Goal: Task Accomplishment & Management: Manage account settings

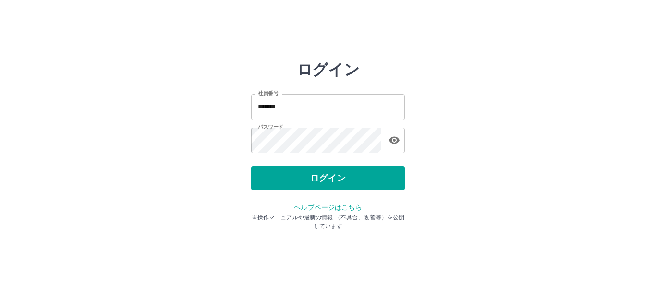
click at [320, 183] on button "ログイン" at bounding box center [328, 178] width 154 height 24
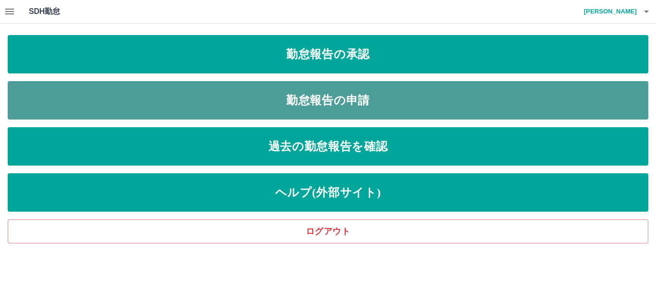
click at [316, 101] on link "勤怠報告の申請" at bounding box center [328, 100] width 640 height 38
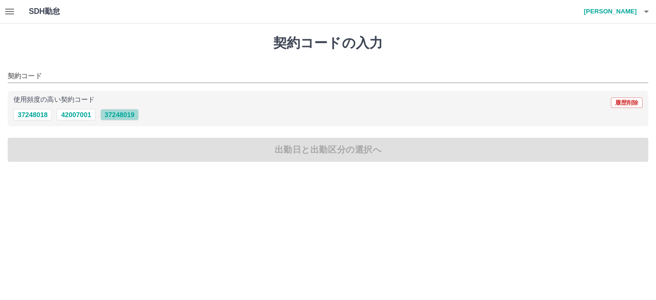
click at [122, 115] on button "37248019" at bounding box center [119, 115] width 38 height 12
type input "********"
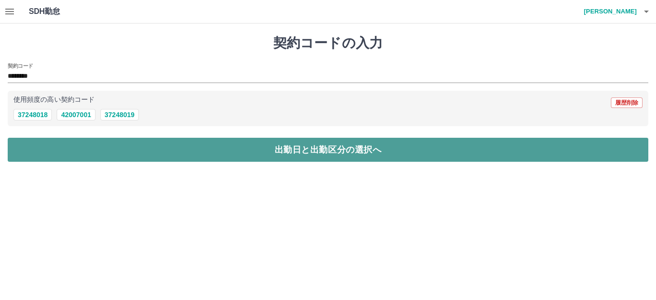
click at [303, 159] on button "出勤日と出勤区分の選択へ" at bounding box center [328, 150] width 640 height 24
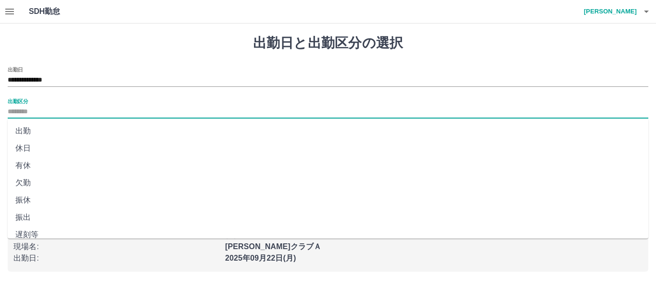
click at [32, 111] on input "出勤区分" at bounding box center [328, 112] width 640 height 12
click at [27, 130] on li "出勤" at bounding box center [328, 130] width 640 height 17
type input "**"
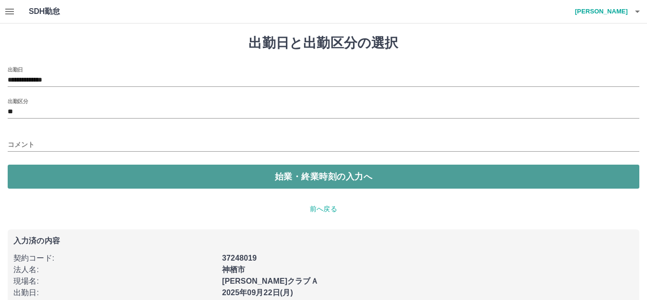
click at [288, 180] on button "始業・終業時刻の入力へ" at bounding box center [324, 177] width 632 height 24
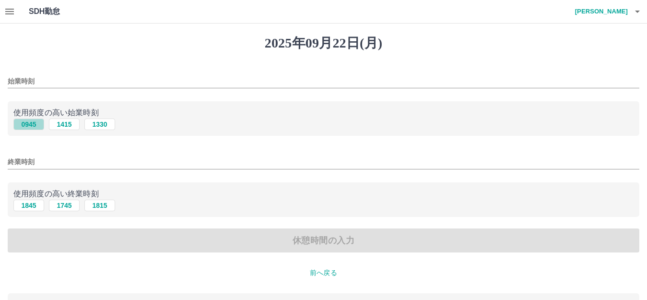
click at [25, 123] on button "0945" at bounding box center [28, 125] width 31 height 12
type input "****"
click at [29, 206] on button "1845" at bounding box center [28, 206] width 31 height 12
type input "****"
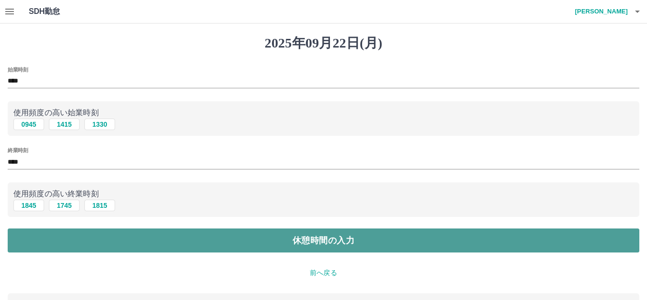
click at [327, 244] on button "休憩時間の入力" at bounding box center [324, 240] width 632 height 24
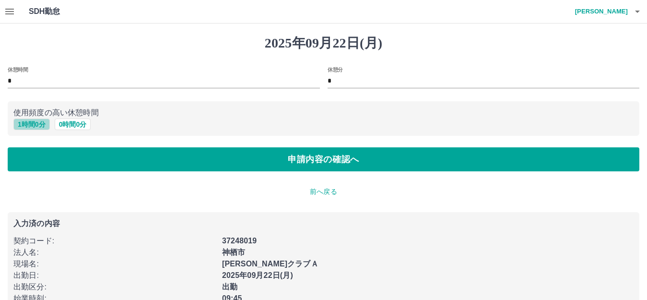
click at [40, 126] on button "1 時間 0 分" at bounding box center [31, 125] width 36 height 12
type input "*"
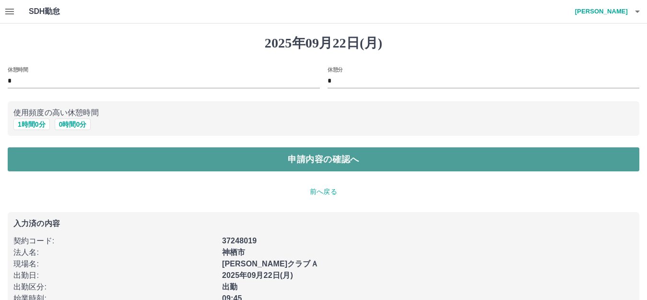
click at [304, 158] on button "申請内容の確認へ" at bounding box center [324, 159] width 632 height 24
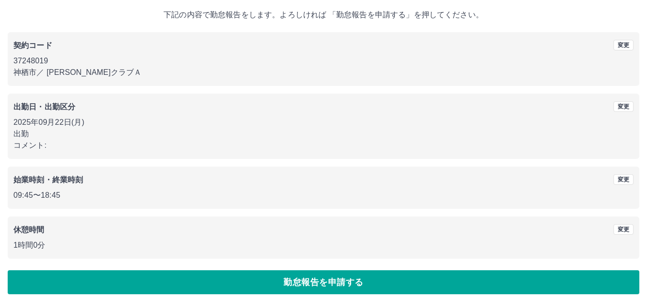
scroll to position [60, 0]
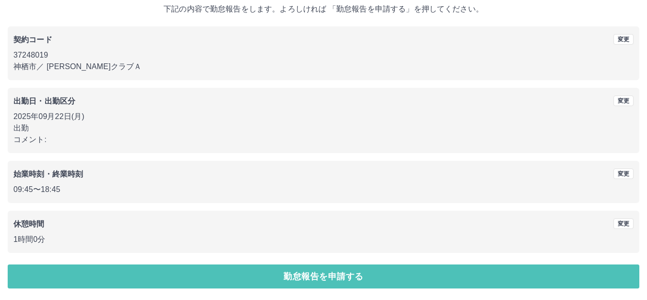
click at [354, 275] on button "勤怠報告を申請する" at bounding box center [324, 276] width 632 height 24
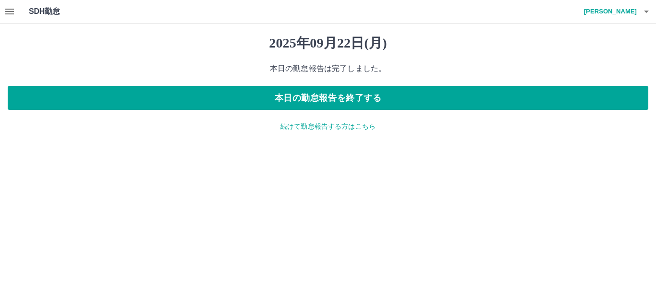
click at [315, 120] on div "2025年09月22日(月) 本日の勤怠報告は完了しました。 本日の勤怠報告を終了する 続けて勤怠報告する方はこちら" at bounding box center [328, 84] width 656 height 120
click at [325, 135] on div "2025年09月22日(月) 本日の勤怠報告は完了しました。 本日の勤怠報告を終了する 続けて勤怠報告する方はこちら" at bounding box center [328, 84] width 656 height 120
click at [353, 121] on p "続けて勤怠報告する方はこちら" at bounding box center [328, 126] width 640 height 10
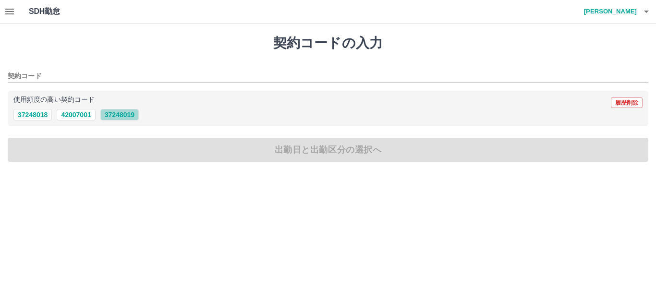
click at [126, 117] on button "37248019" at bounding box center [119, 115] width 38 height 12
type input "********"
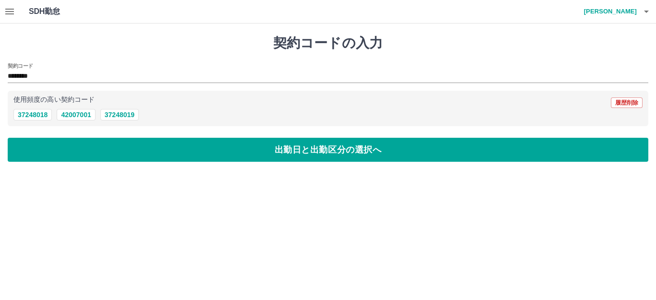
click at [275, 154] on button "出勤日と出勤区分の選択へ" at bounding box center [328, 150] width 640 height 24
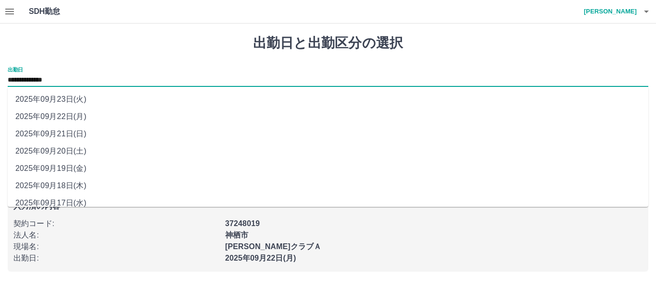
click at [71, 80] on input "**********" at bounding box center [328, 80] width 640 height 12
click at [65, 102] on li "2025年09月23日(火)" at bounding box center [328, 99] width 640 height 17
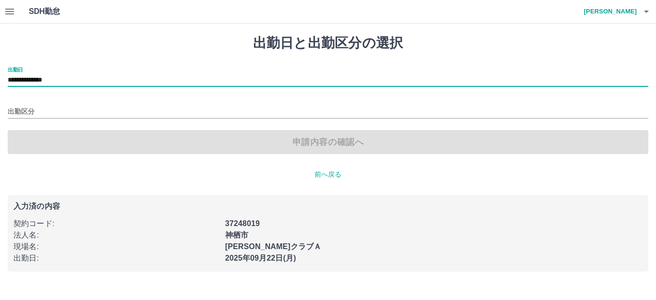
type input "**********"
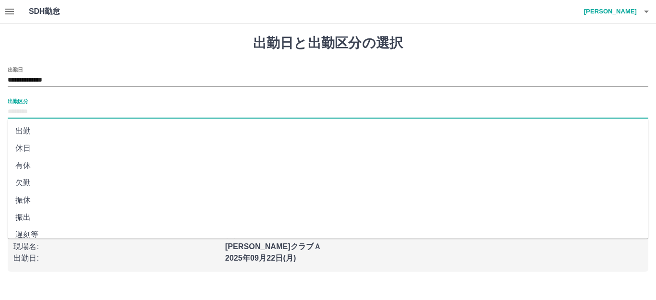
click at [35, 112] on input "出勤区分" at bounding box center [328, 112] width 640 height 12
click at [16, 142] on li "休日" at bounding box center [328, 141] width 640 height 17
type input "**"
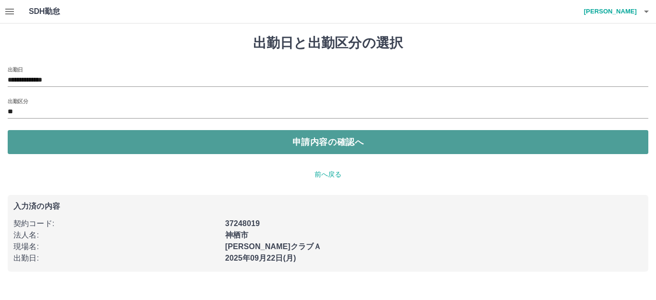
click at [333, 140] on button "申請内容の確認へ" at bounding box center [328, 142] width 640 height 24
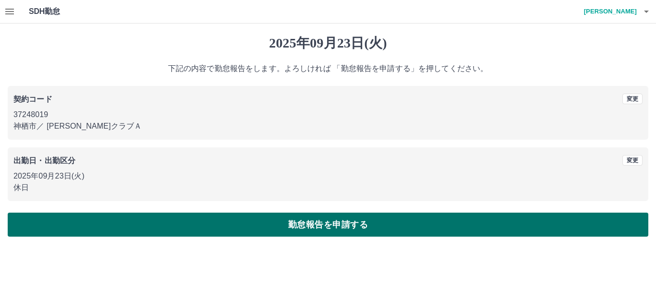
click at [297, 222] on button "勤怠報告を申請する" at bounding box center [328, 225] width 640 height 24
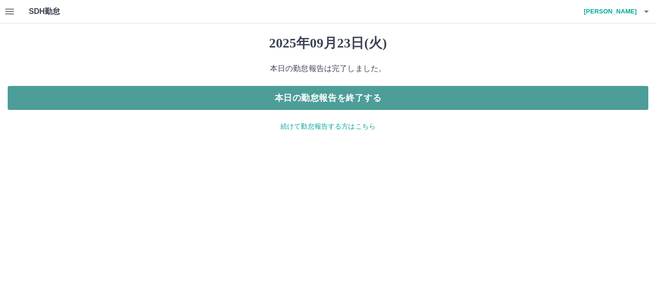
click at [323, 95] on button "本日の勤怠報告を終了する" at bounding box center [328, 98] width 640 height 24
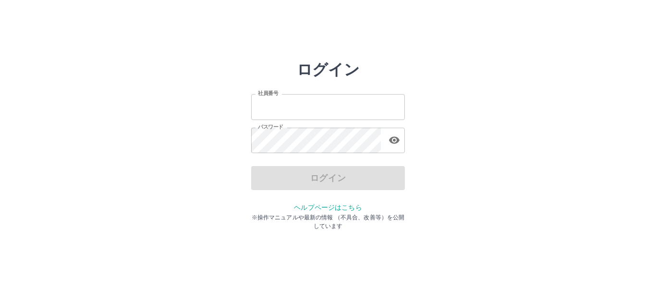
type input "*******"
click at [323, 181] on div "ログイン" at bounding box center [328, 178] width 154 height 24
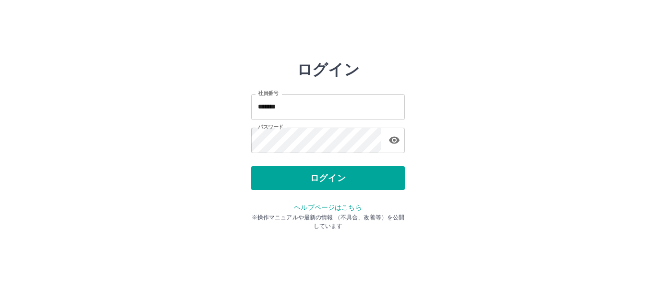
click at [323, 181] on button "ログイン" at bounding box center [328, 178] width 154 height 24
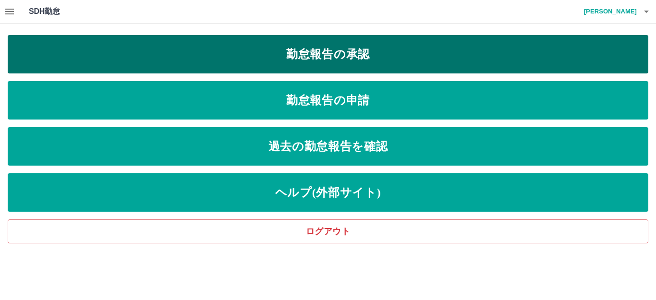
click at [330, 59] on link "勤怠報告の承認" at bounding box center [328, 54] width 640 height 38
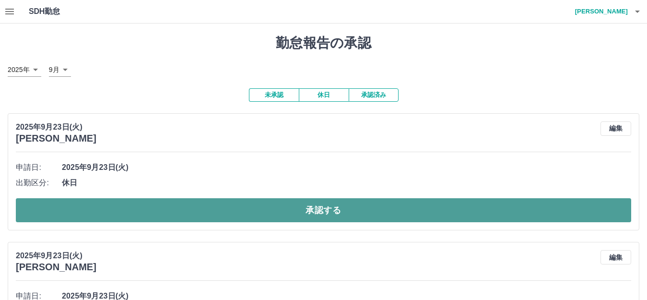
click at [371, 214] on button "承認する" at bounding box center [324, 210] width 616 height 24
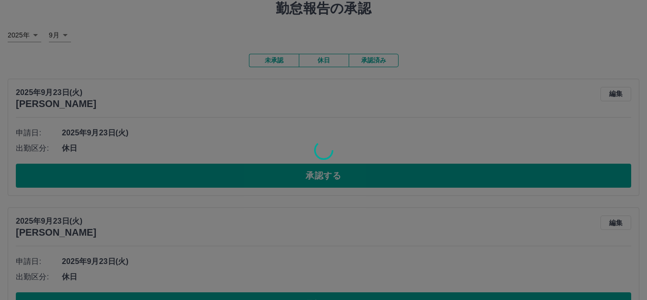
scroll to position [160, 0]
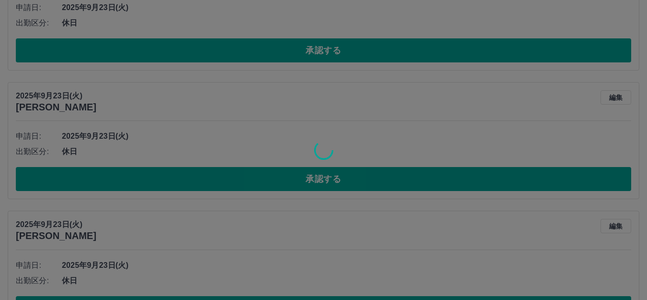
click at [356, 181] on div at bounding box center [323, 150] width 647 height 300
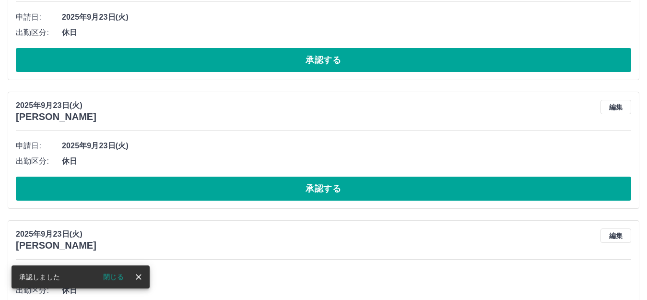
scroll to position [159, 0]
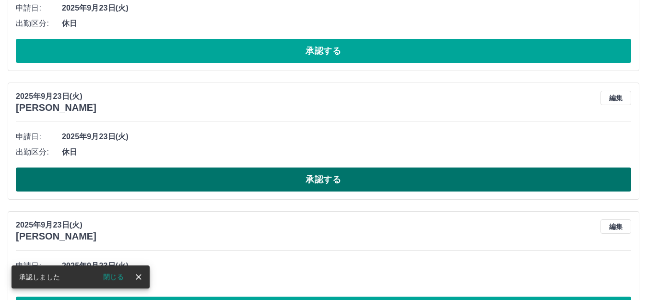
click at [329, 185] on button "承認する" at bounding box center [324, 179] width 616 height 24
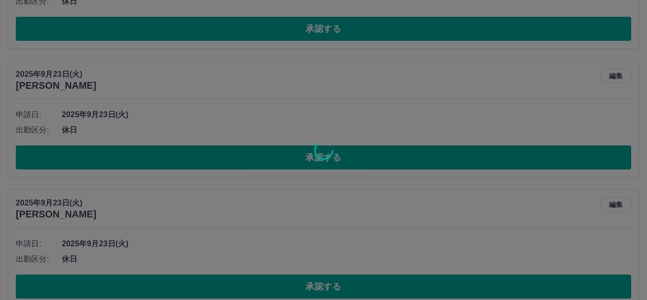
scroll to position [319, 0]
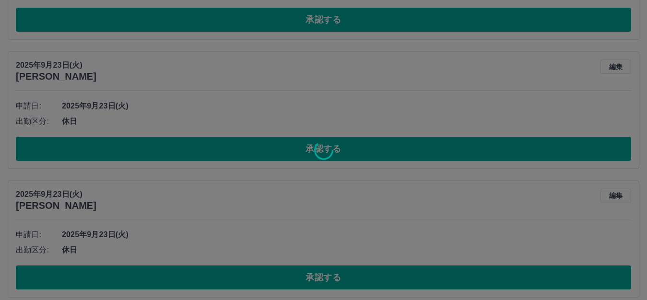
click at [325, 154] on icon at bounding box center [323, 150] width 23 height 23
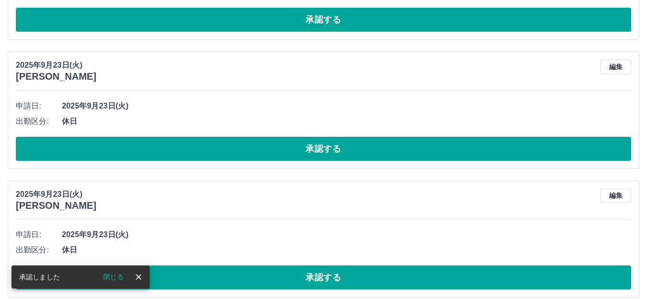
scroll to position [191, 0]
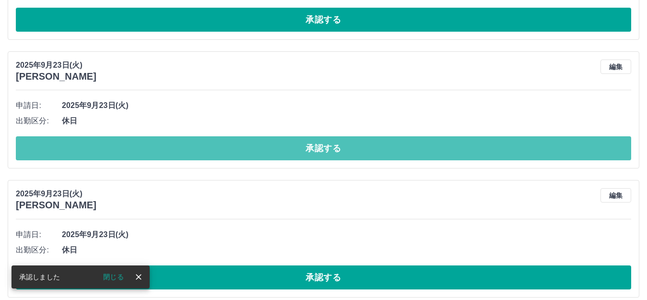
click at [369, 156] on button "承認する" at bounding box center [324, 148] width 616 height 24
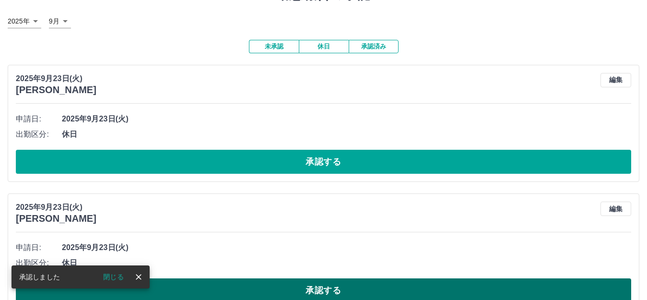
scroll to position [31, 0]
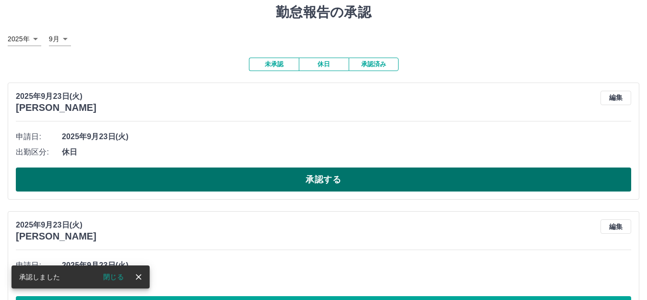
click at [370, 178] on button "承認する" at bounding box center [324, 179] width 616 height 24
click at [383, 175] on button "承認する" at bounding box center [324, 179] width 616 height 24
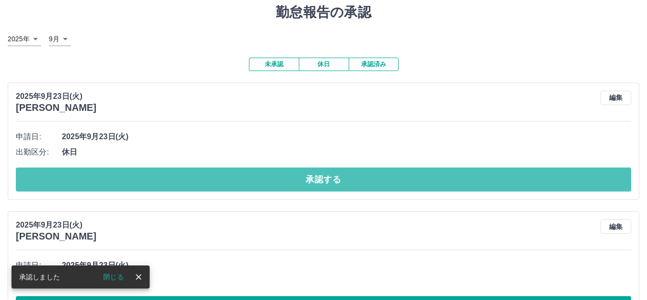
click at [389, 176] on button "承認する" at bounding box center [324, 179] width 616 height 24
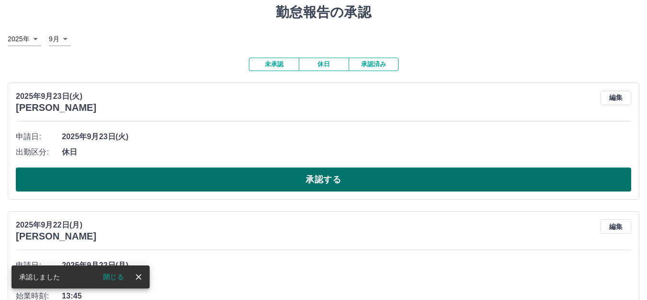
click at [394, 187] on button "承認する" at bounding box center [324, 179] width 616 height 24
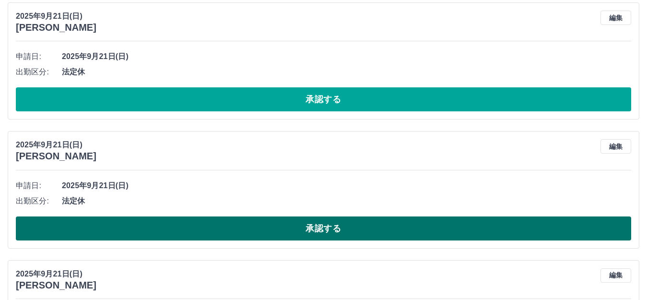
scroll to position [2782, 0]
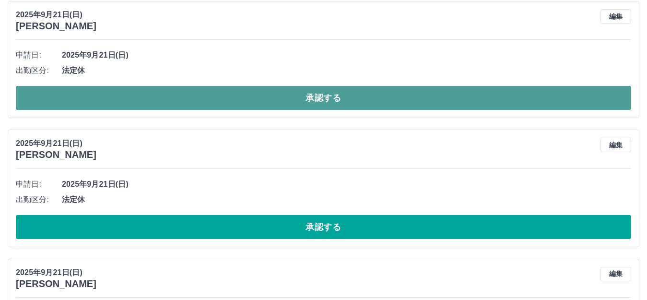
click at [305, 100] on button "承認する" at bounding box center [324, 98] width 616 height 24
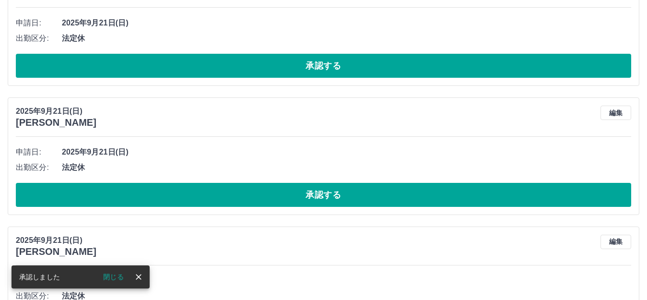
scroll to position [2686, 0]
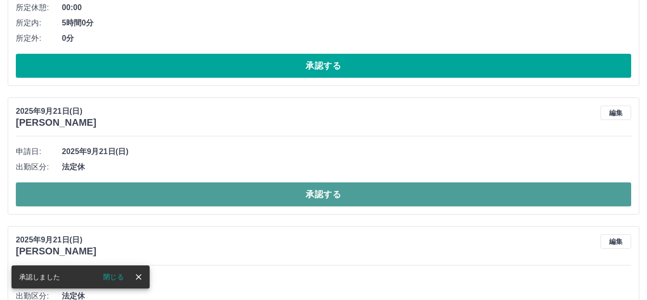
click at [304, 199] on button "承認する" at bounding box center [324, 194] width 616 height 24
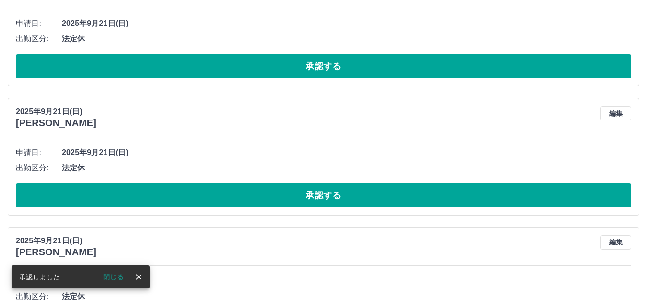
scroll to position [2685, 0]
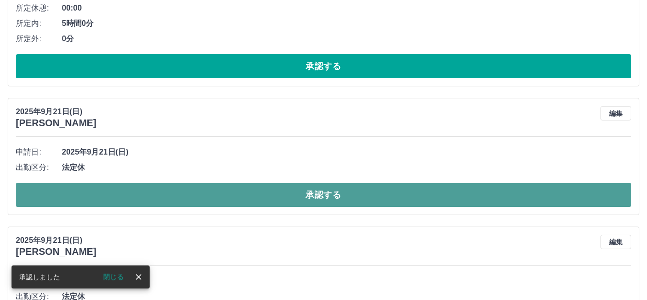
click at [293, 201] on button "承認する" at bounding box center [324, 195] width 616 height 24
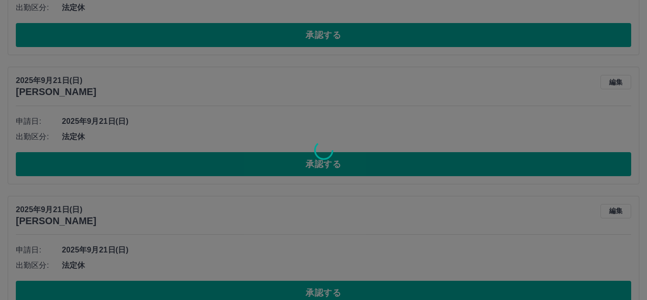
scroll to position [2716, 0]
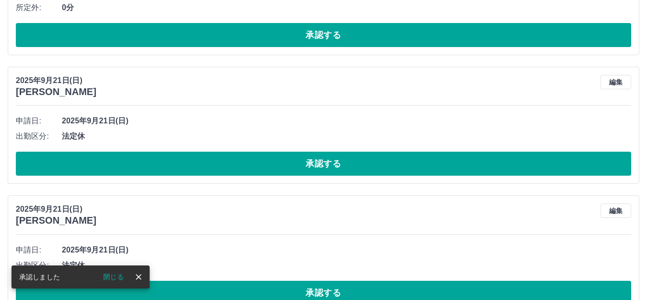
click at [301, 169] on button "承認する" at bounding box center [324, 164] width 616 height 24
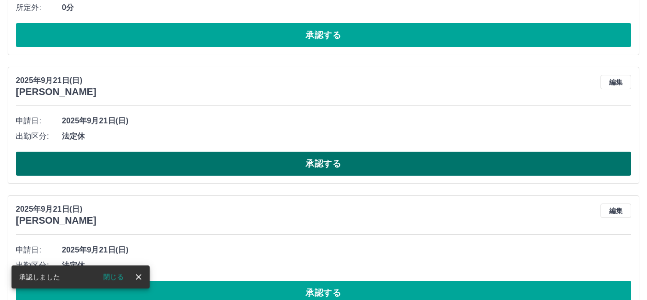
click at [304, 162] on button "承認する" at bounding box center [324, 164] width 616 height 24
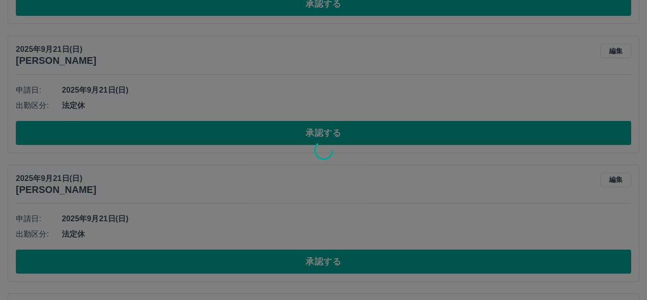
scroll to position [2748, 0]
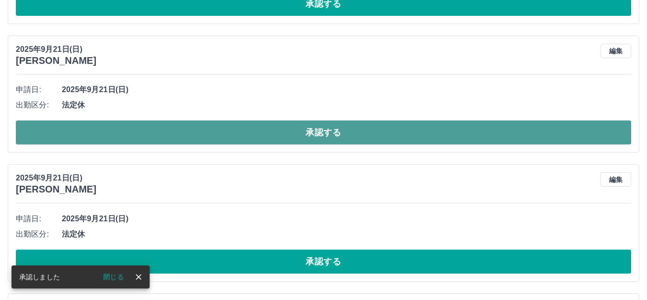
click at [296, 137] on button "承認する" at bounding box center [324, 132] width 616 height 24
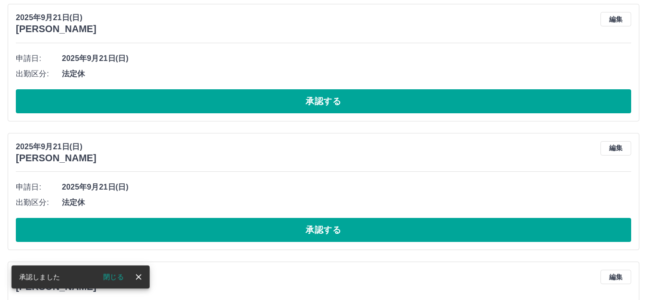
scroll to position [2779, 0]
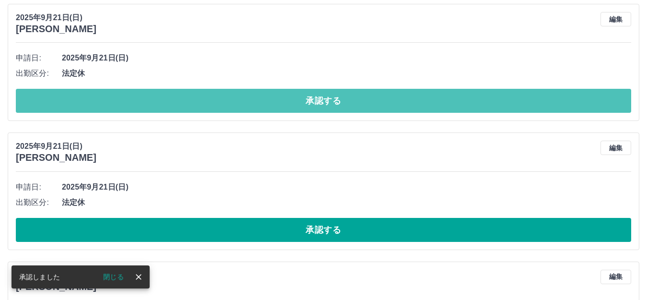
click at [292, 106] on button "承認する" at bounding box center [324, 101] width 616 height 24
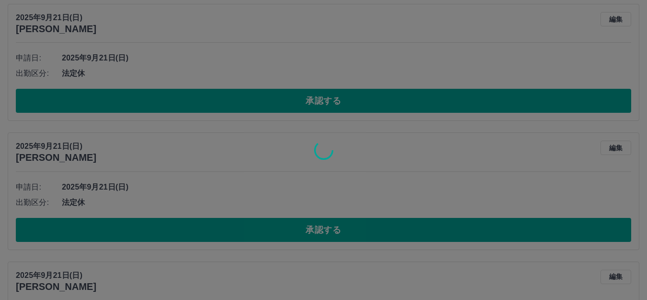
scroll to position [2651, 0]
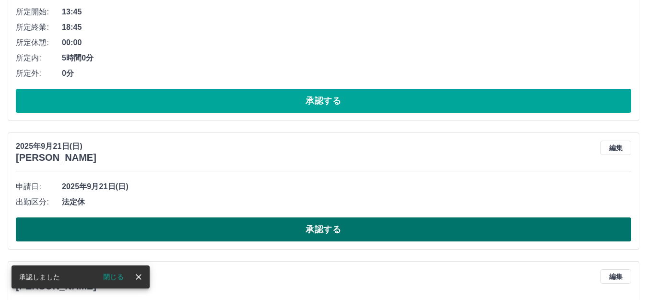
click at [295, 233] on button "承認する" at bounding box center [324, 229] width 616 height 24
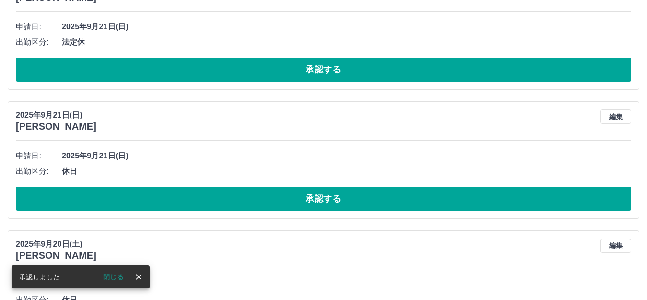
scroll to position [2682, 0]
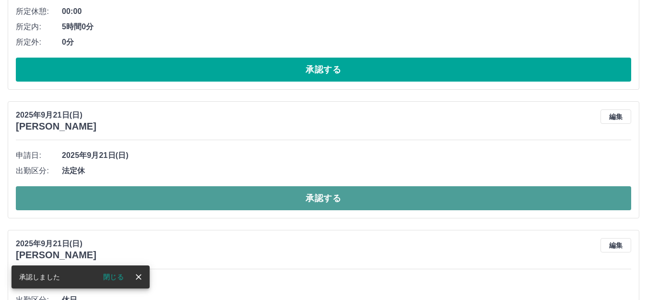
click at [344, 205] on button "承認する" at bounding box center [324, 198] width 616 height 24
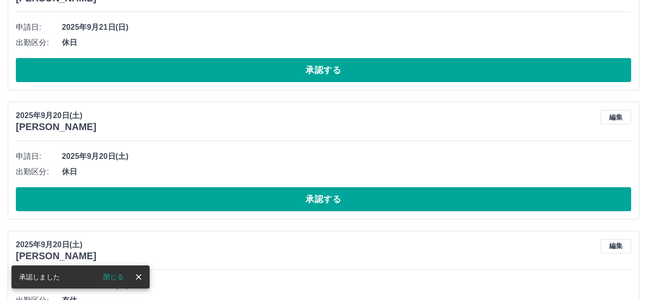
scroll to position [2681, 0]
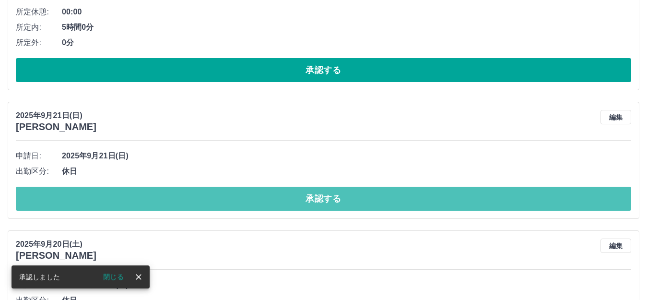
click at [355, 204] on button "承認する" at bounding box center [324, 199] width 616 height 24
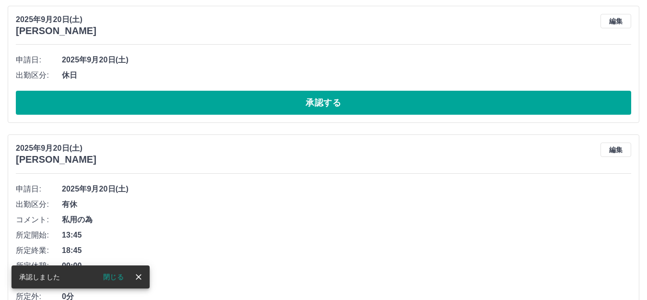
scroll to position [2649, 0]
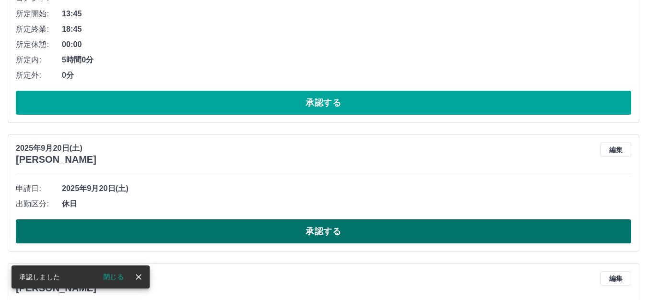
click at [347, 239] on button "承認する" at bounding box center [324, 231] width 616 height 24
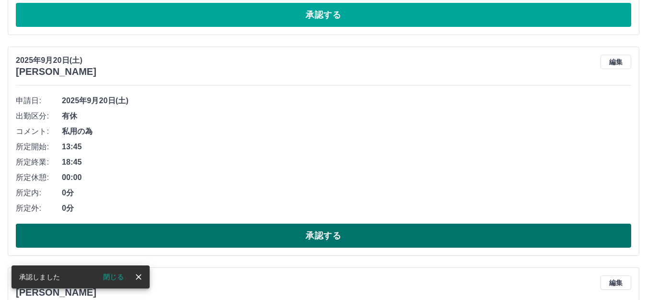
scroll to position [2776, 0]
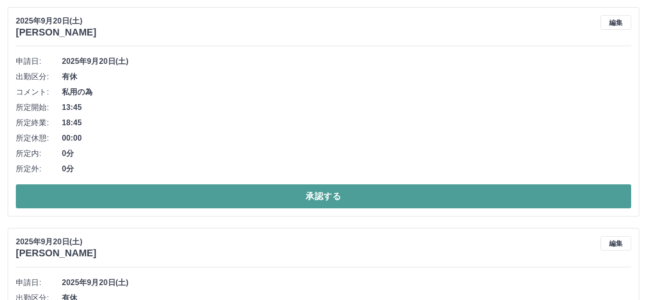
click at [362, 199] on button "承認する" at bounding box center [324, 196] width 616 height 24
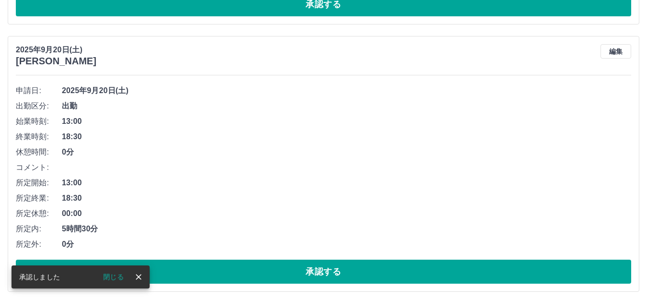
scroll to position [2747, 0]
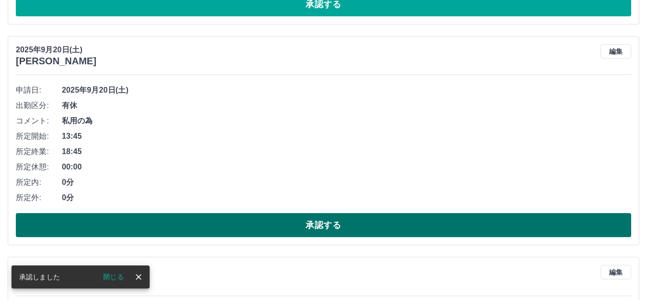
click at [361, 224] on button "承認する" at bounding box center [324, 225] width 616 height 24
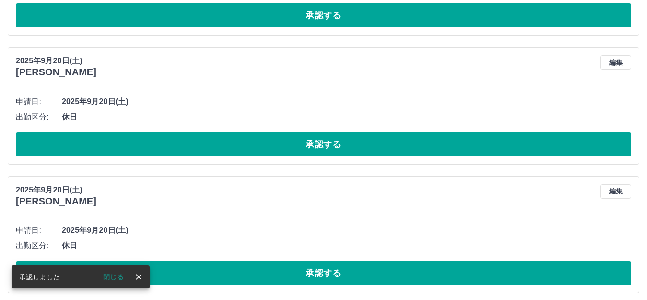
scroll to position [2782, 0]
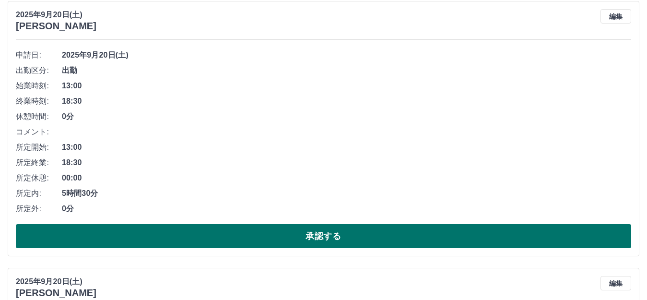
click at [341, 239] on button "承認する" at bounding box center [324, 236] width 616 height 24
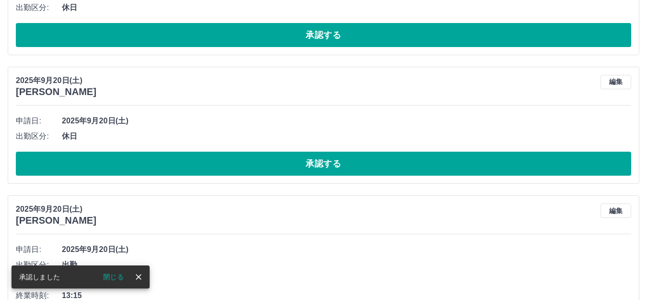
scroll to position [2707, 0]
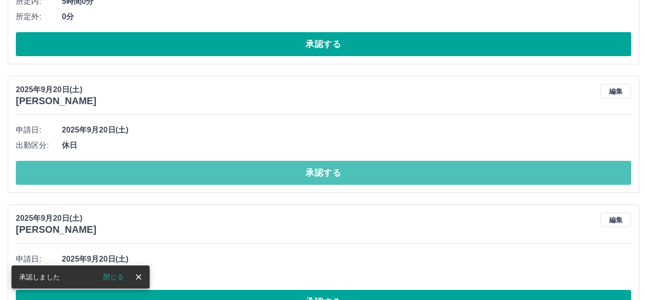
click at [380, 181] on button "承認する" at bounding box center [324, 173] width 616 height 24
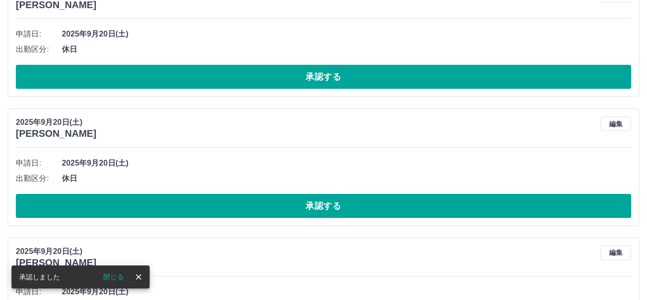
scroll to position [2675, 0]
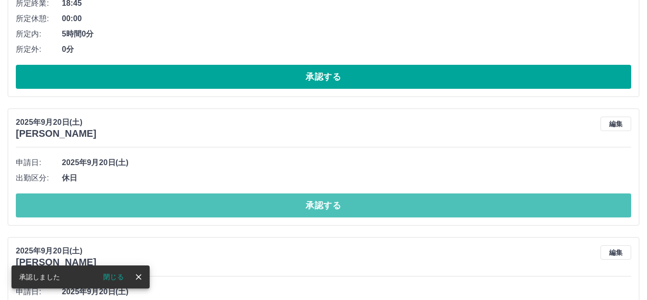
click at [362, 208] on button "承認する" at bounding box center [324, 205] width 616 height 24
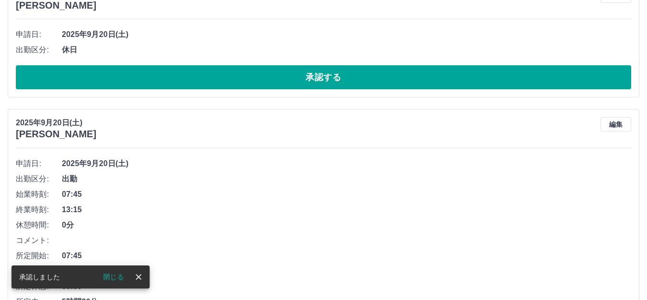
scroll to position [2674, 0]
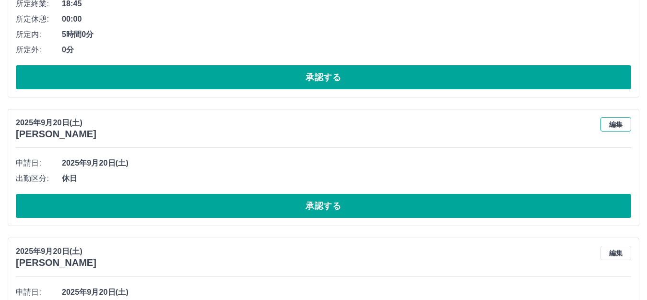
click at [612, 126] on button "編集" at bounding box center [616, 124] width 31 height 14
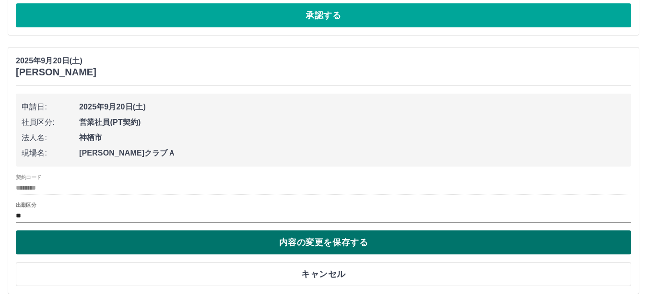
scroll to position [2738, 0]
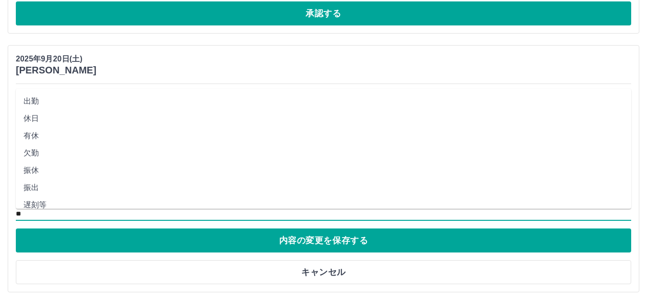
click at [33, 216] on input "**" at bounding box center [324, 214] width 616 height 12
click at [25, 136] on li "有休" at bounding box center [324, 135] width 616 height 17
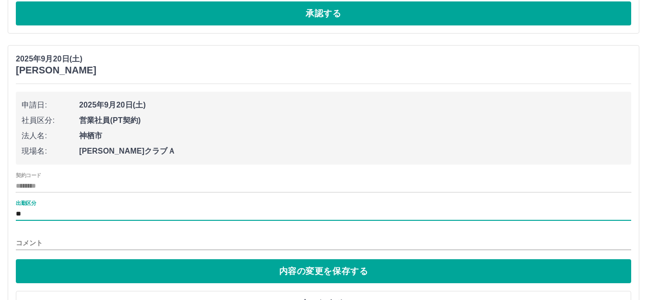
type input "**"
click at [34, 242] on input "コメント" at bounding box center [324, 243] width 616 height 14
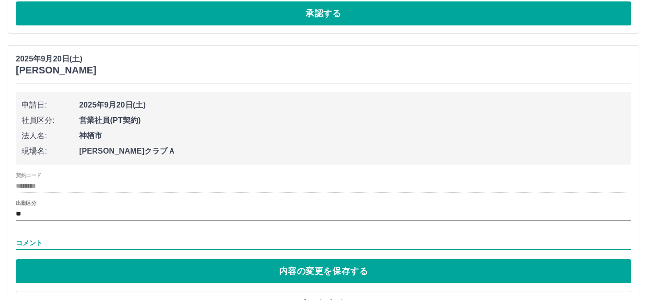
type input "*****"
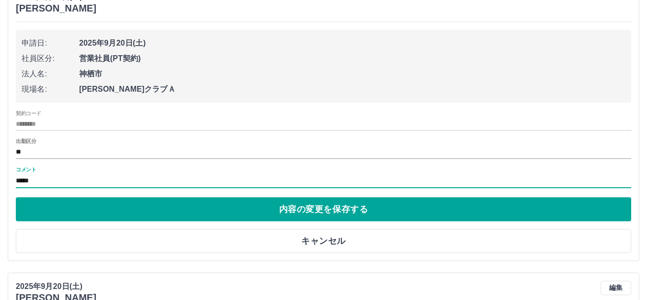
scroll to position [2802, 0]
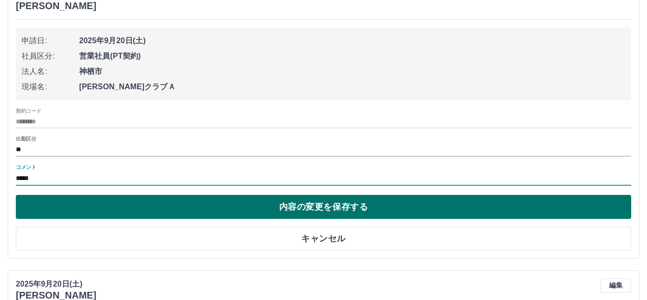
click at [280, 208] on button "内容の変更を保存する" at bounding box center [324, 207] width 616 height 24
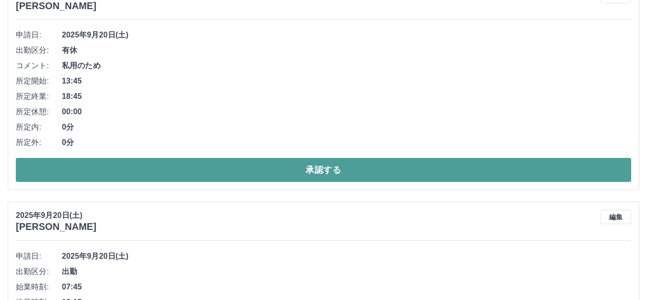
click at [382, 170] on button "承認する" at bounding box center [324, 170] width 616 height 24
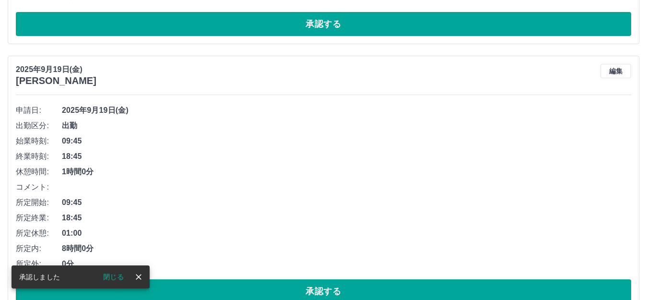
scroll to position [2773, 0]
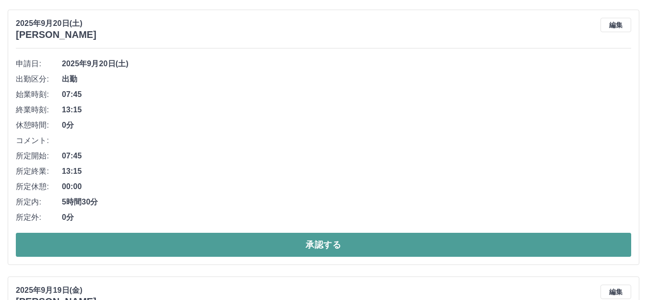
click at [362, 251] on button "承認する" at bounding box center [324, 245] width 616 height 24
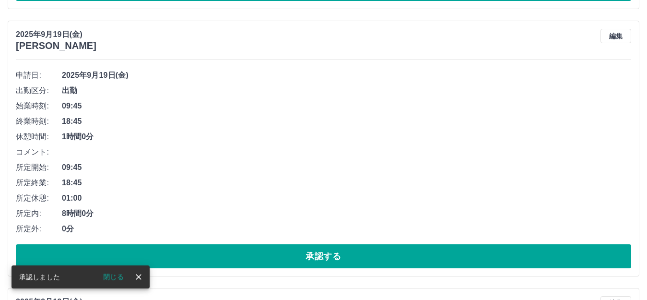
scroll to position [2762, 0]
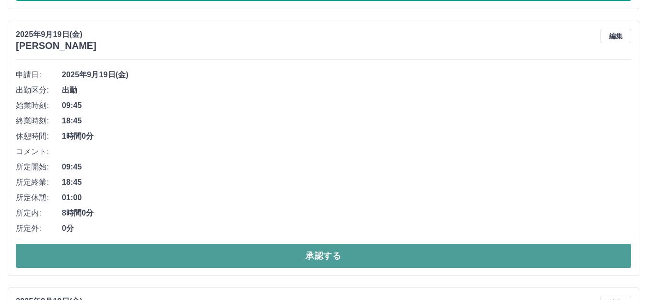
click at [382, 262] on button "承認する" at bounding box center [324, 256] width 616 height 24
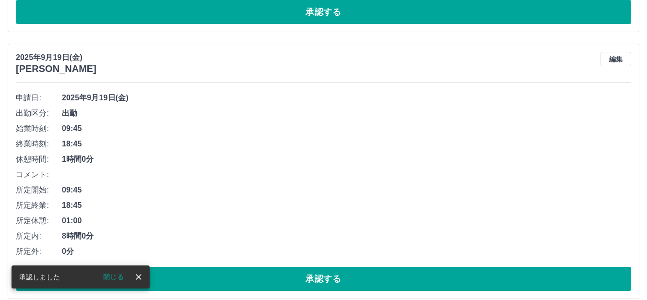
scroll to position [2751, 0]
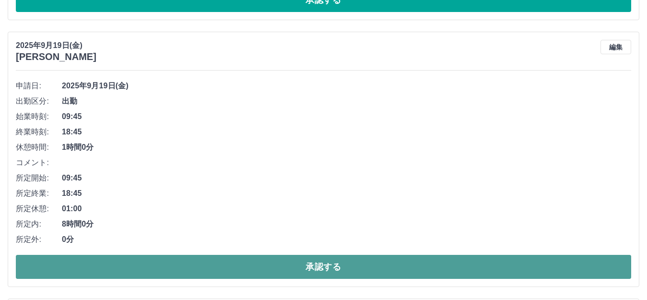
click at [401, 267] on button "承認する" at bounding box center [324, 267] width 616 height 24
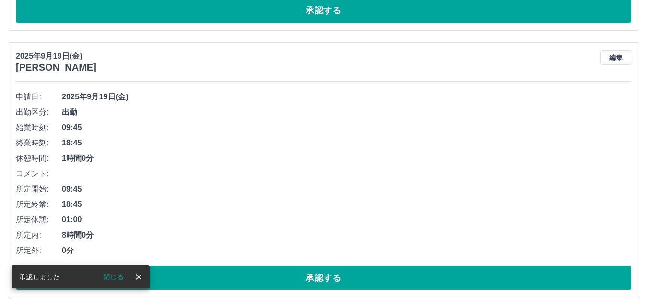
scroll to position [2741, 0]
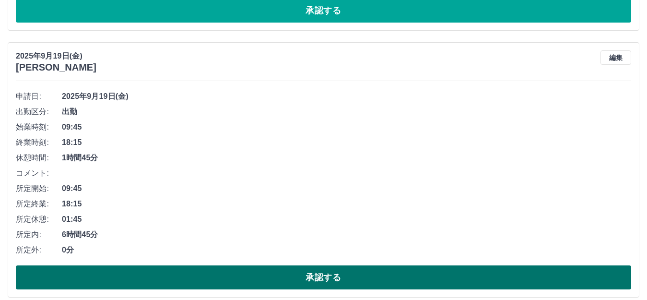
click at [371, 285] on button "承認する" at bounding box center [324, 277] width 616 height 24
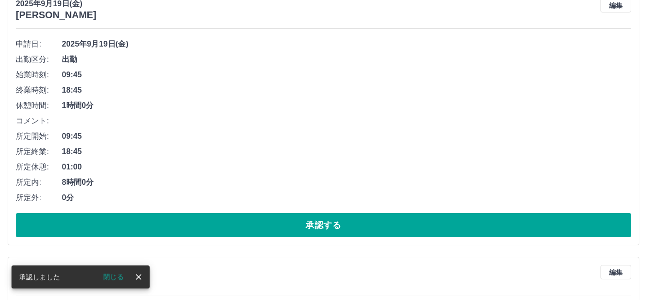
scroll to position [2794, 0]
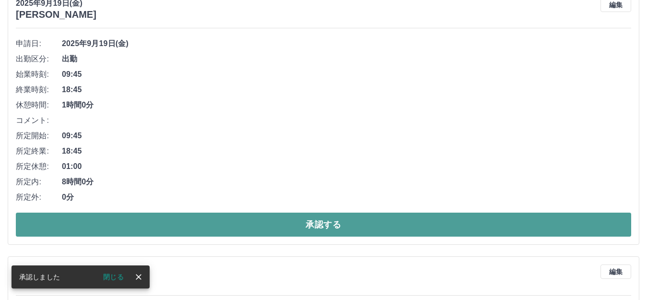
click at [339, 225] on button "承認する" at bounding box center [324, 225] width 616 height 24
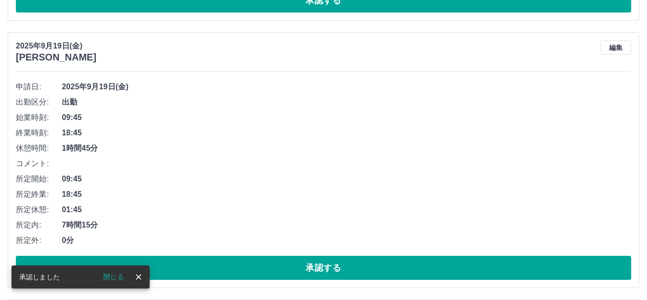
scroll to position [2751, 0]
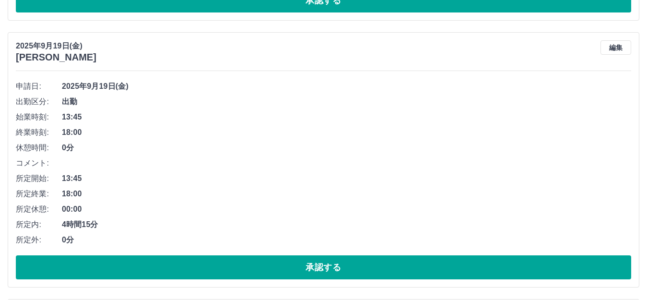
click at [369, 272] on button "承認する" at bounding box center [324, 267] width 616 height 24
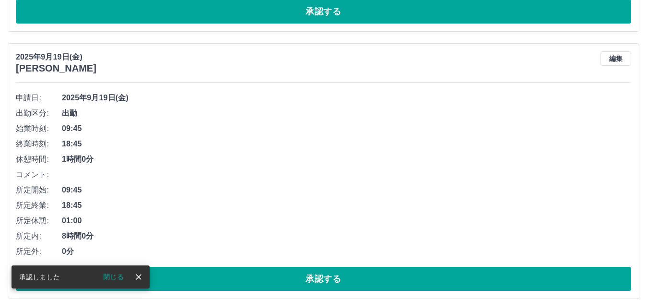
scroll to position [2740, 0]
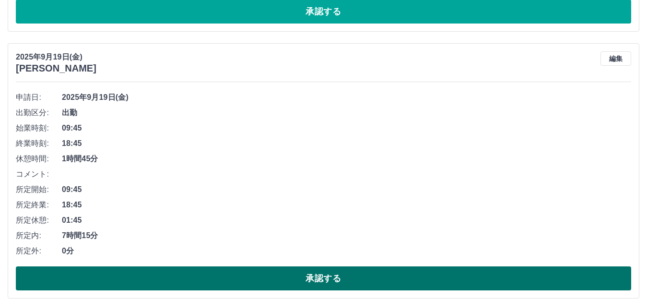
click at [367, 284] on button "承認する" at bounding box center [324, 278] width 616 height 24
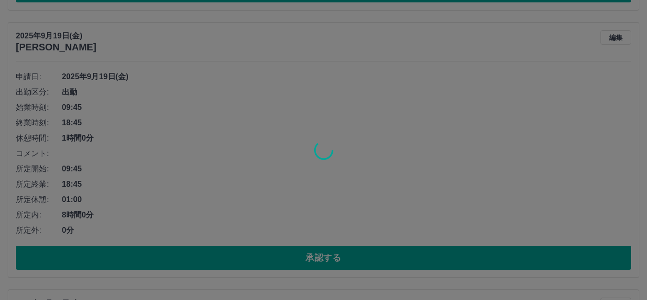
scroll to position [2761, 0]
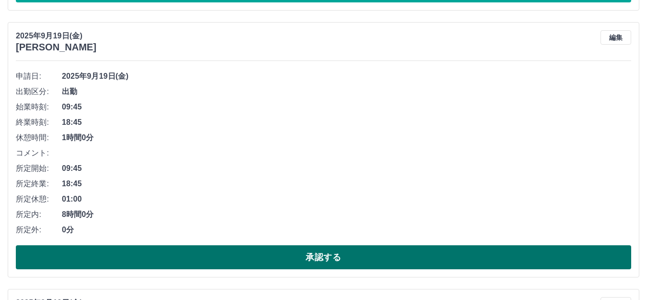
click at [322, 255] on button "承認する" at bounding box center [324, 257] width 616 height 24
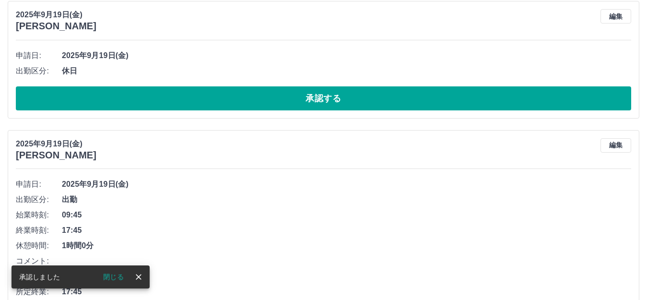
scroll to position [2782, 0]
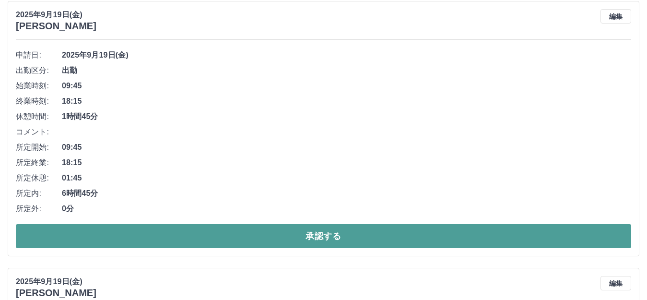
click at [382, 237] on button "承認する" at bounding box center [324, 236] width 616 height 24
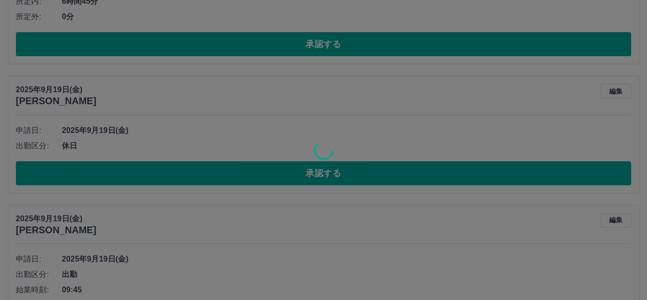
scroll to position [2707, 0]
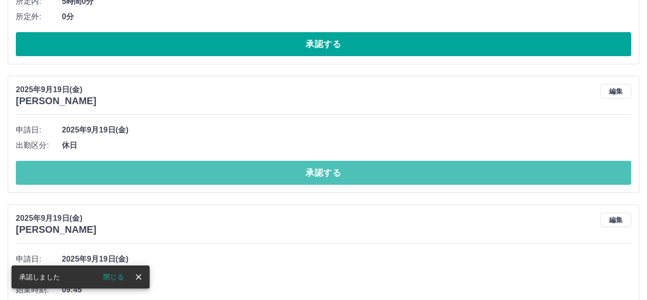
click at [367, 175] on button "承認する" at bounding box center [324, 173] width 616 height 24
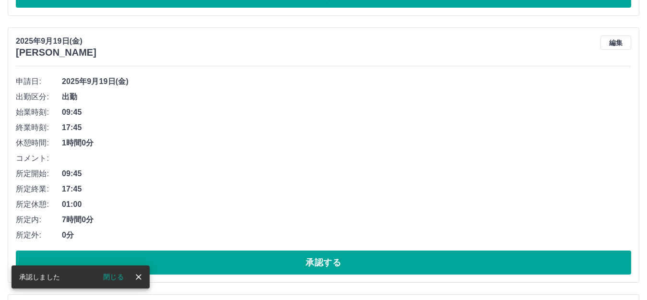
scroll to position [2772, 0]
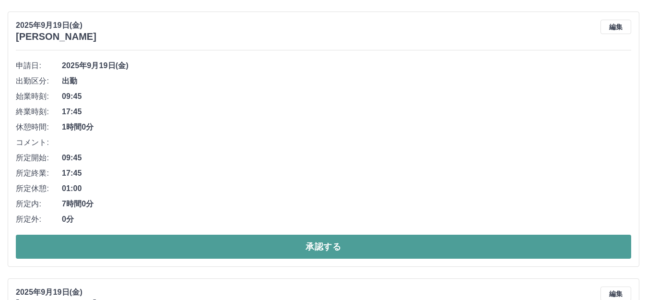
click at [368, 249] on button "承認する" at bounding box center [324, 247] width 616 height 24
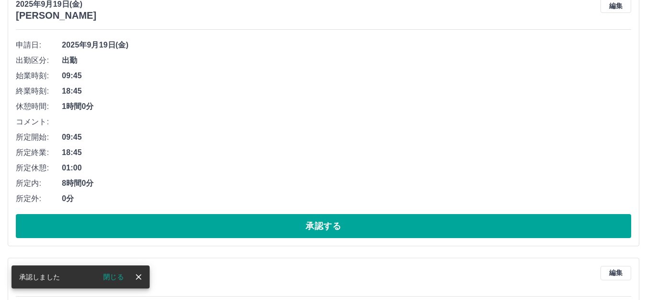
scroll to position [2793, 0]
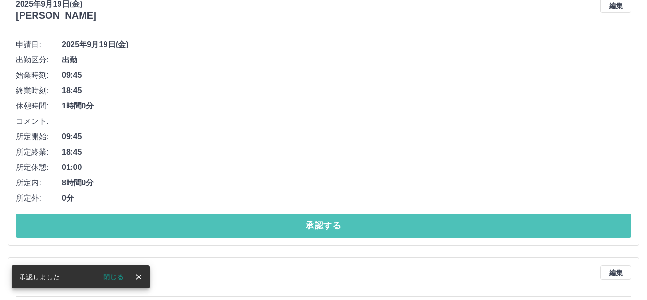
click at [371, 232] on button "承認する" at bounding box center [324, 226] width 616 height 24
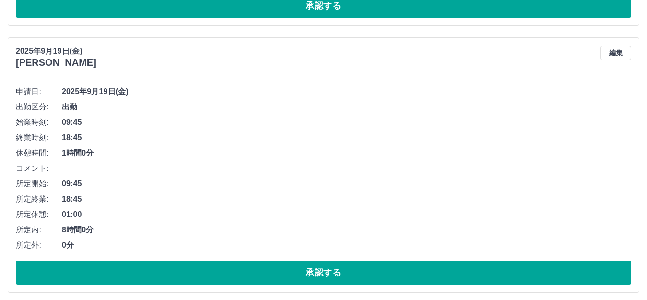
scroll to position [2750, 0]
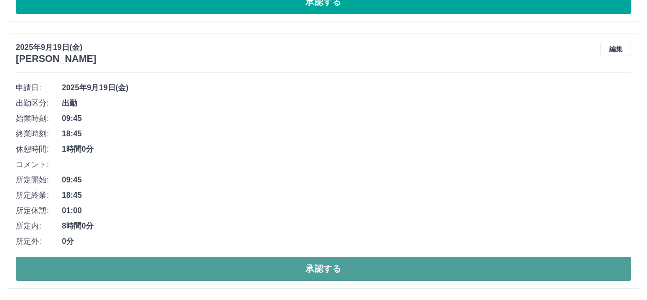
click at [344, 267] on button "承認する" at bounding box center [324, 269] width 616 height 24
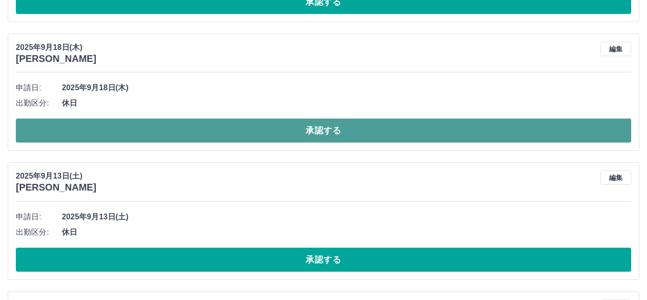
click at [364, 135] on button "承認する" at bounding box center [324, 131] width 616 height 24
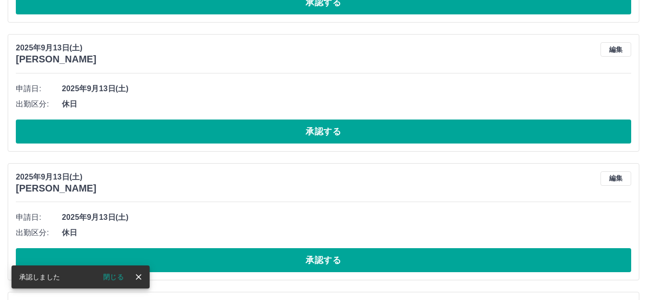
scroll to position [2749, 0]
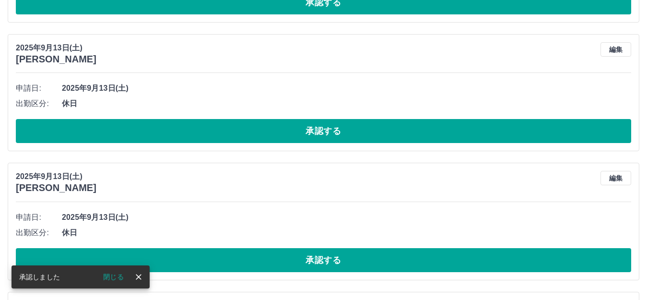
click at [368, 134] on button "承認する" at bounding box center [324, 131] width 616 height 24
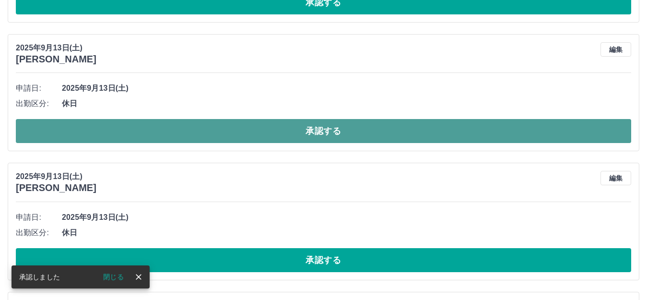
click at [363, 139] on button "承認する" at bounding box center [324, 131] width 616 height 24
drag, startPoint x: 370, startPoint y: 133, endPoint x: 335, endPoint y: 141, distance: 35.9
click at [335, 141] on button "承認する" at bounding box center [324, 131] width 616 height 24
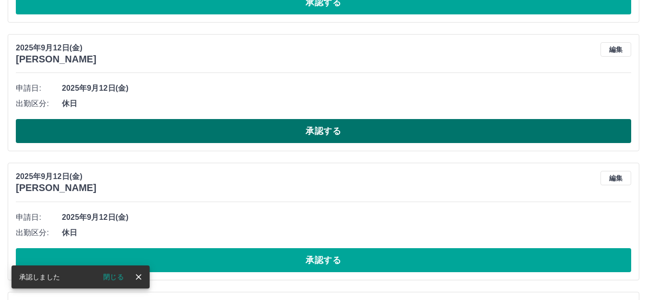
click at [335, 124] on button "承認する" at bounding box center [324, 131] width 616 height 24
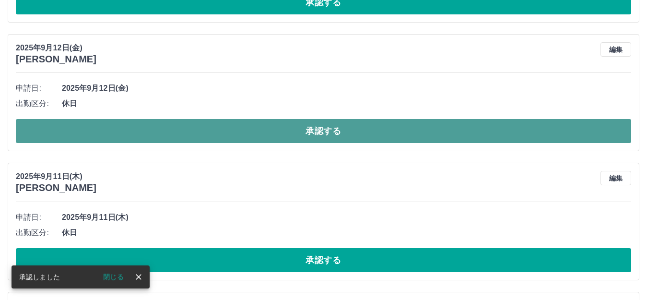
click at [308, 136] on button "承認する" at bounding box center [324, 131] width 616 height 24
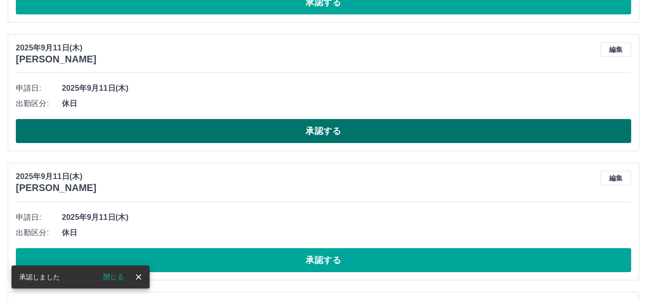
click at [275, 136] on button "承認する" at bounding box center [324, 131] width 616 height 24
click at [313, 128] on button "承認する" at bounding box center [324, 131] width 616 height 24
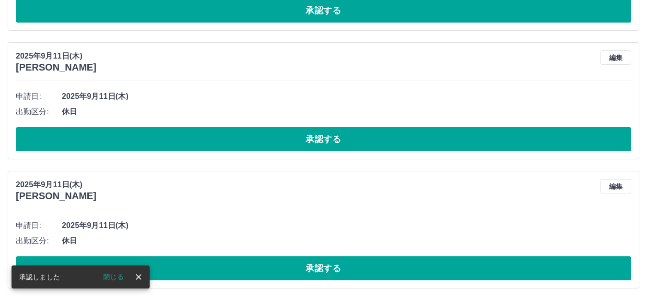
scroll to position [2716, 0]
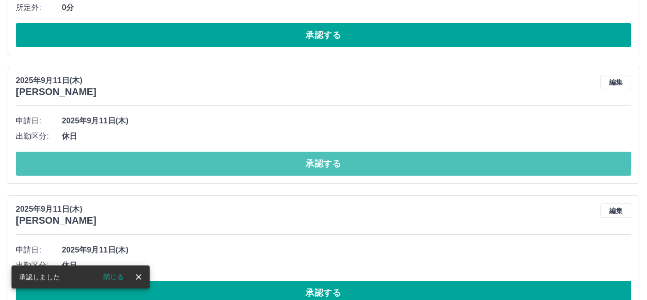
click at [302, 166] on button "承認する" at bounding box center [324, 164] width 616 height 24
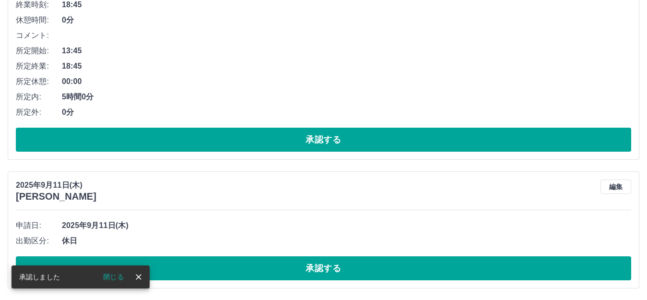
scroll to position [2613, 0]
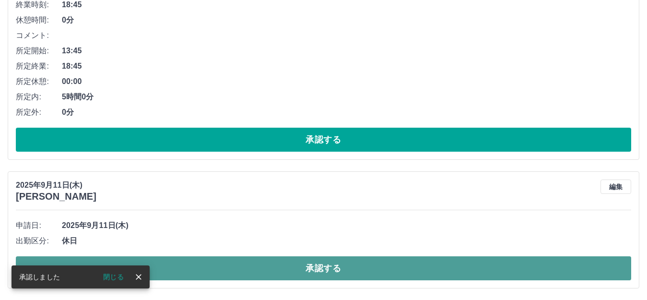
click at [317, 267] on button "承認する" at bounding box center [324, 268] width 616 height 24
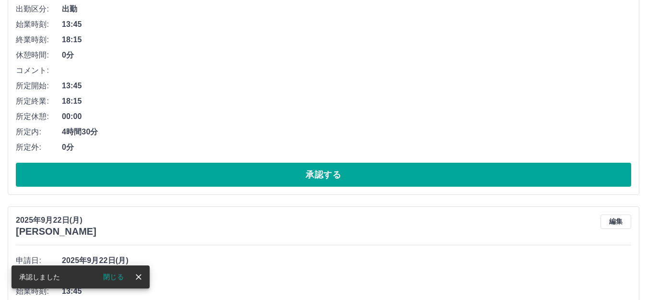
scroll to position [2196, 0]
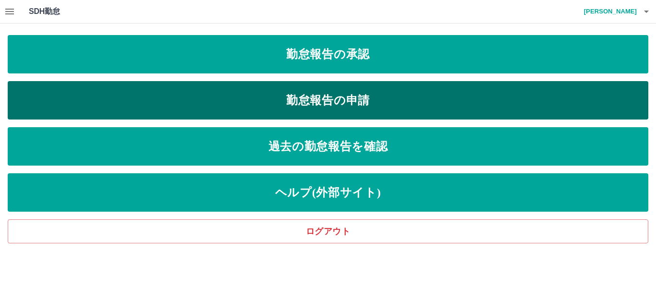
click at [332, 98] on link "勤怠報告の申請" at bounding box center [328, 100] width 640 height 38
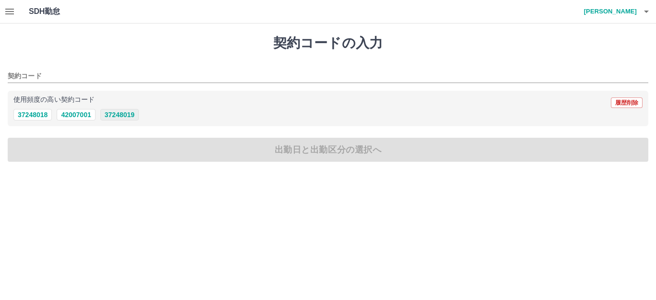
click at [118, 115] on button "37248019" at bounding box center [119, 115] width 38 height 12
type input "********"
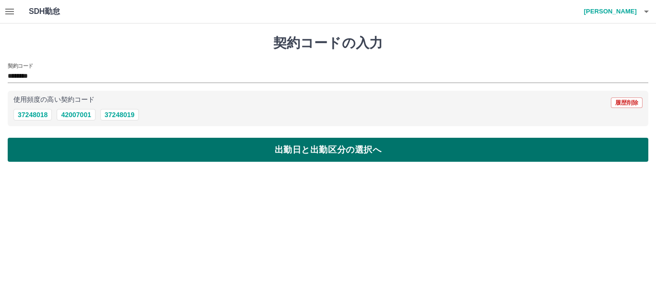
click at [318, 151] on button "出勤日と出勤区分の選択へ" at bounding box center [328, 150] width 640 height 24
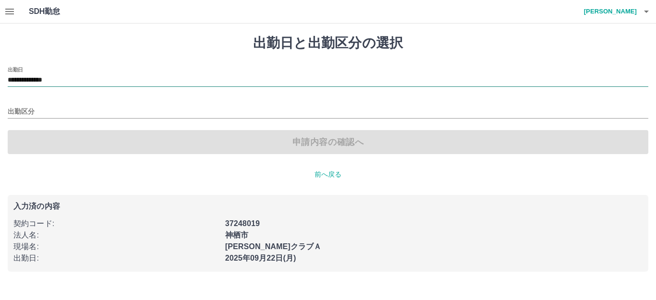
click at [73, 79] on input "**********" at bounding box center [328, 80] width 640 height 12
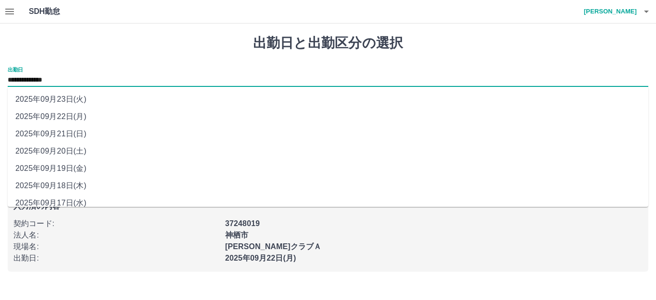
click at [53, 133] on li "2025年09月21日(日)" at bounding box center [328, 133] width 640 height 17
type input "**********"
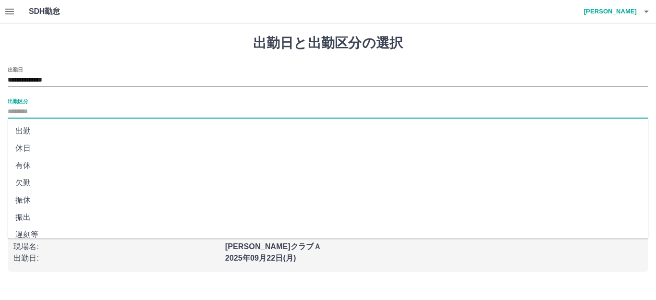
click at [29, 107] on input "出勤区分" at bounding box center [328, 112] width 640 height 12
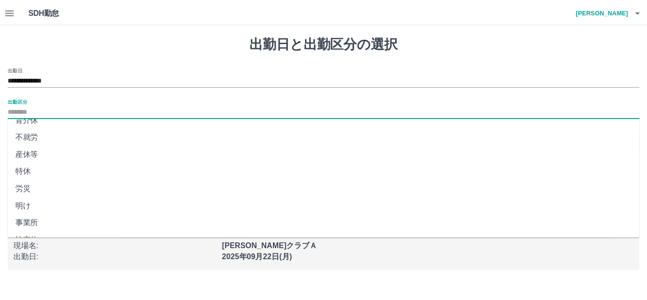
scroll to position [199, 0]
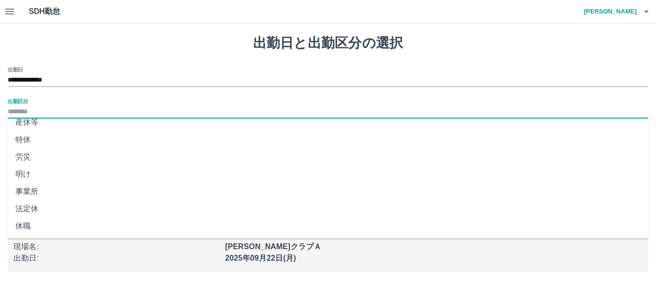
click at [29, 205] on li "法定休" at bounding box center [328, 208] width 640 height 17
type input "***"
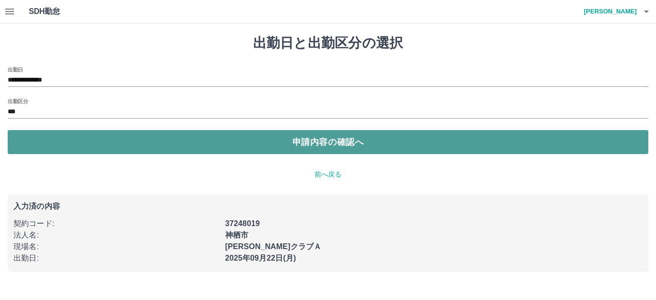
click at [340, 140] on button "申請内容の確認へ" at bounding box center [328, 142] width 640 height 24
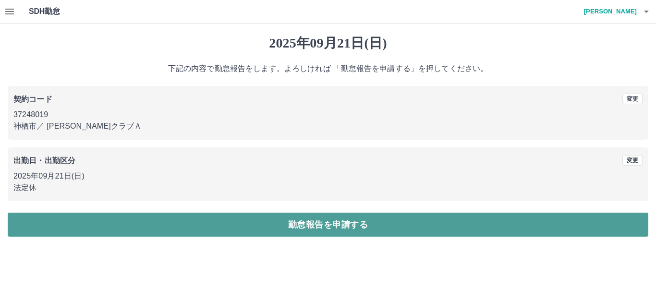
click at [311, 223] on button "勤怠報告を申請する" at bounding box center [328, 225] width 640 height 24
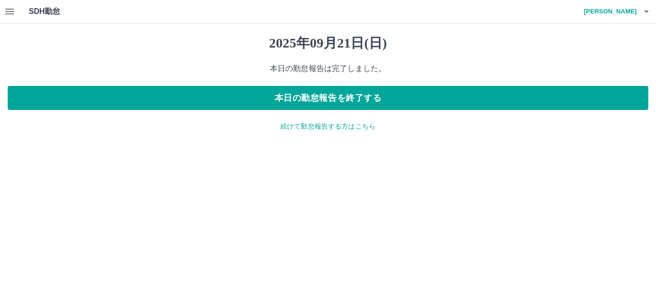
click at [332, 132] on div "2025年09月21日(日) 本日の勤怠報告は完了しました。 本日の勤怠報告を終了する 続けて勤怠報告する方はこちら" at bounding box center [328, 84] width 656 height 120
click at [332, 131] on p "続けて勤怠報告する方はこちら" at bounding box center [328, 126] width 640 height 10
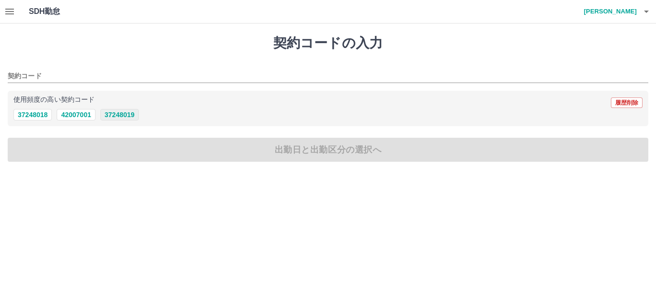
click at [116, 117] on button "37248019" at bounding box center [119, 115] width 38 height 12
type input "********"
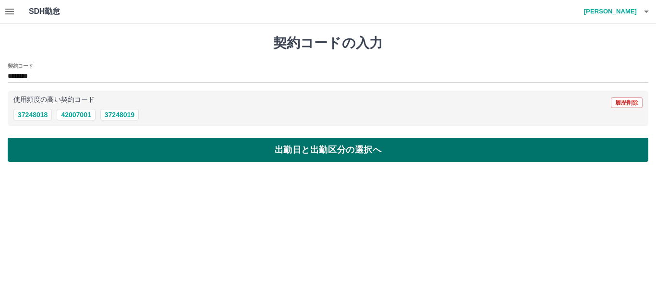
click at [299, 147] on button "出勤日と出勤区分の選択へ" at bounding box center [328, 150] width 640 height 24
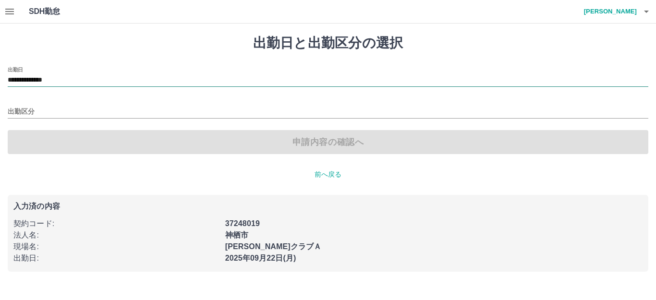
click at [76, 79] on input "**********" at bounding box center [328, 80] width 640 height 12
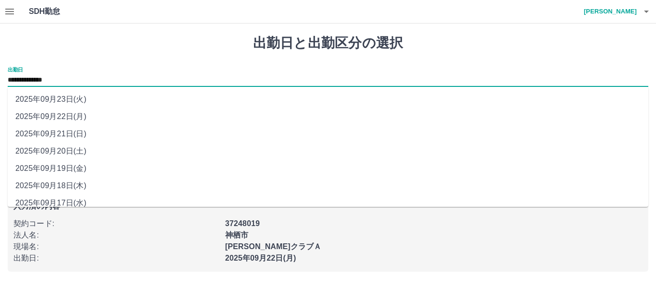
click at [58, 151] on li "2025年09月20日(土)" at bounding box center [328, 151] width 640 height 17
type input "**********"
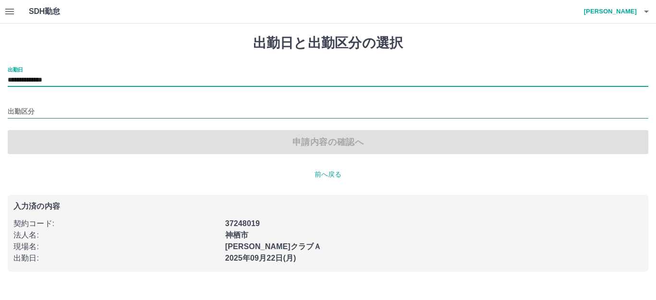
click at [35, 112] on input "出勤区分" at bounding box center [328, 112] width 640 height 12
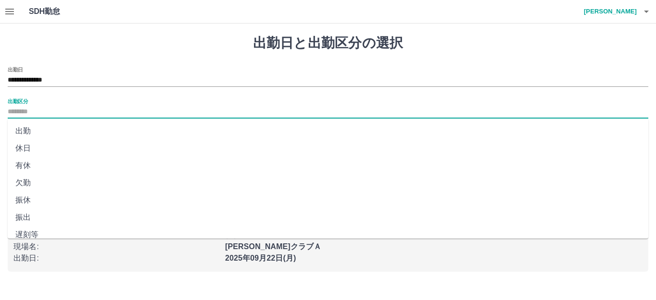
click at [26, 164] on li "有休" at bounding box center [328, 165] width 640 height 17
type input "**"
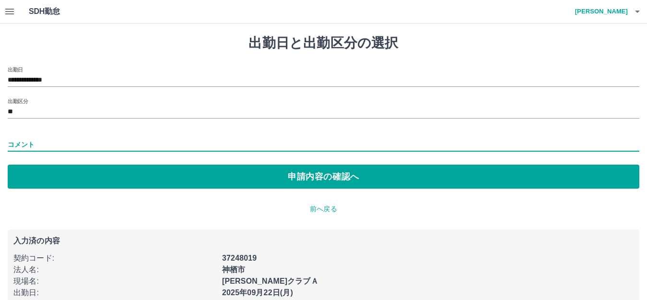
click at [25, 145] on input "コメント" at bounding box center [324, 145] width 632 height 14
type input "*****"
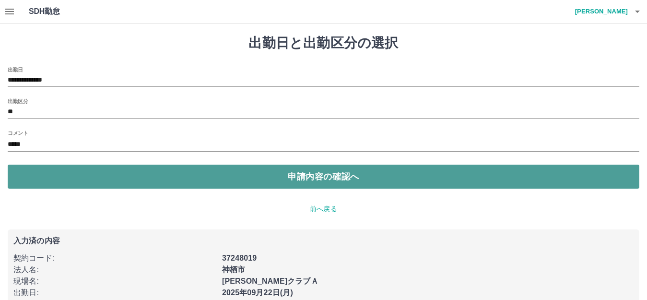
click at [281, 169] on button "申請内容の確認へ" at bounding box center [324, 177] width 632 height 24
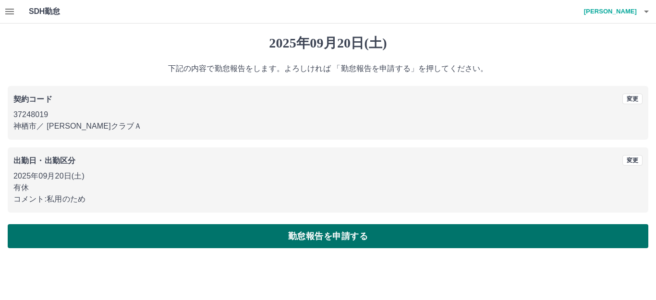
click at [336, 235] on button "勤怠報告を申請する" at bounding box center [328, 236] width 640 height 24
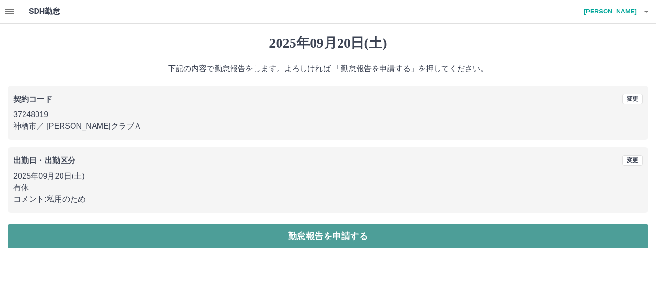
click at [317, 229] on button "勤怠報告を申請する" at bounding box center [328, 236] width 640 height 24
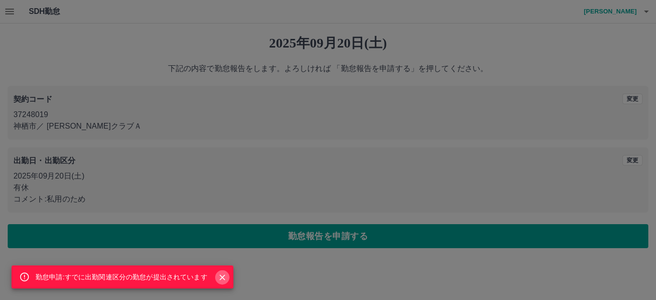
click at [224, 274] on icon "Close" at bounding box center [222, 278] width 10 height 10
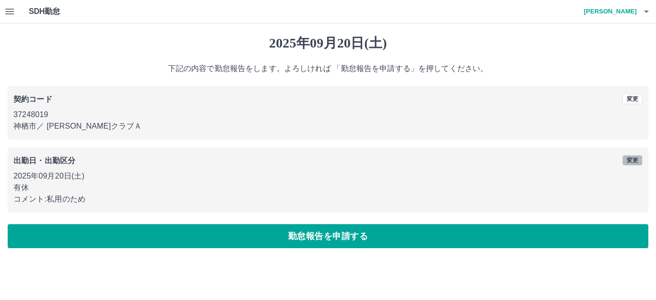
click at [634, 159] on button "変更" at bounding box center [632, 160] width 20 height 11
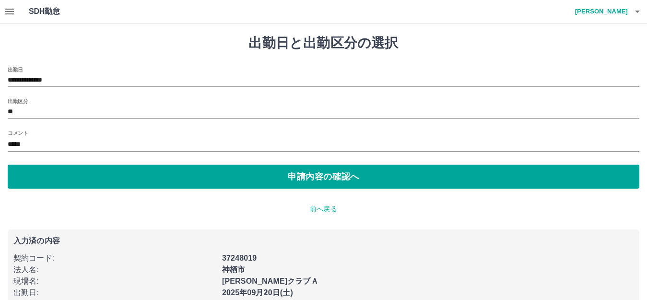
click at [52, 143] on input "*****" at bounding box center [324, 145] width 632 height 14
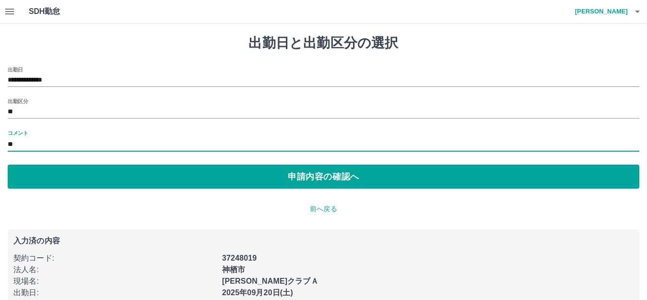
type input "*"
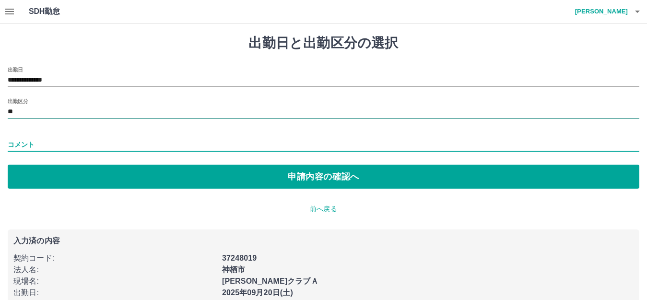
click at [24, 107] on input "**" at bounding box center [324, 112] width 632 height 12
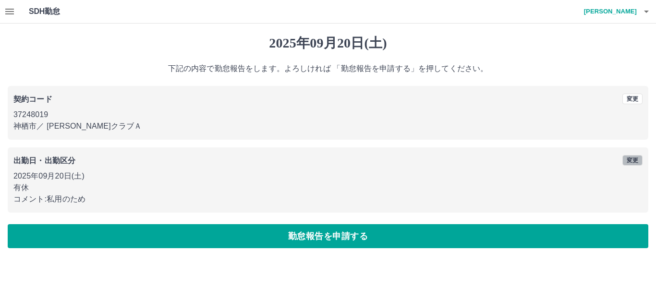
click at [632, 157] on button "変更" at bounding box center [632, 160] width 20 height 11
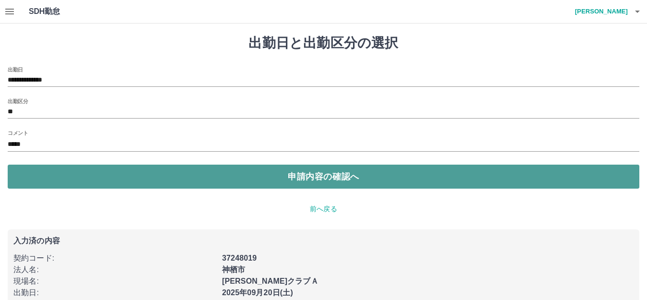
click at [335, 178] on button "申請内容の確認へ" at bounding box center [324, 177] width 632 height 24
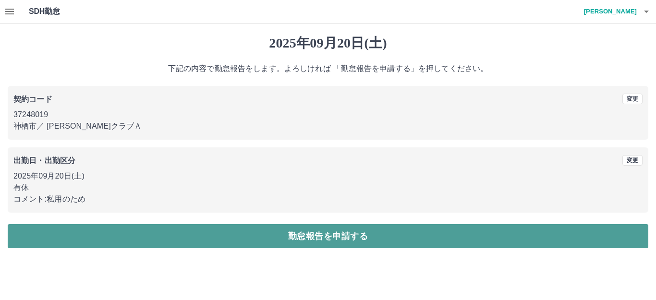
click at [312, 231] on button "勤怠報告を申請する" at bounding box center [328, 236] width 640 height 24
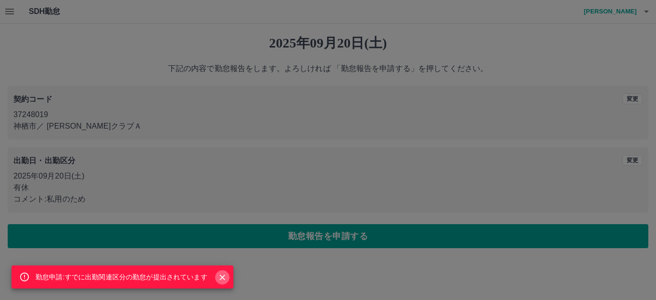
drag, startPoint x: 223, startPoint y: 277, endPoint x: 264, endPoint y: 227, distance: 64.8
click at [225, 275] on icon "Close" at bounding box center [222, 278] width 10 height 10
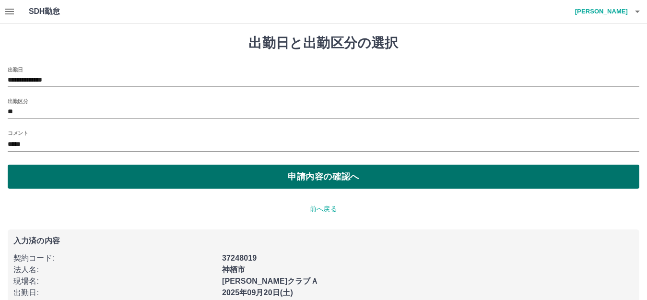
click at [351, 172] on button "申請内容の確認へ" at bounding box center [324, 177] width 632 height 24
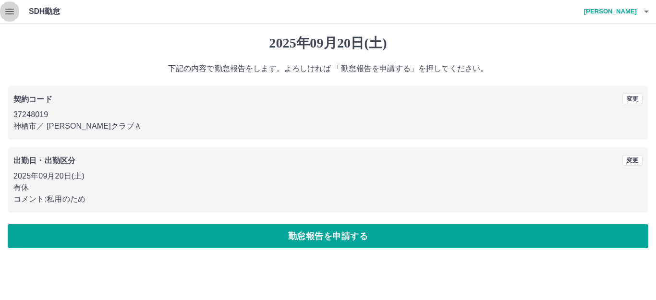
click at [7, 12] on icon "button" at bounding box center [9, 12] width 9 height 6
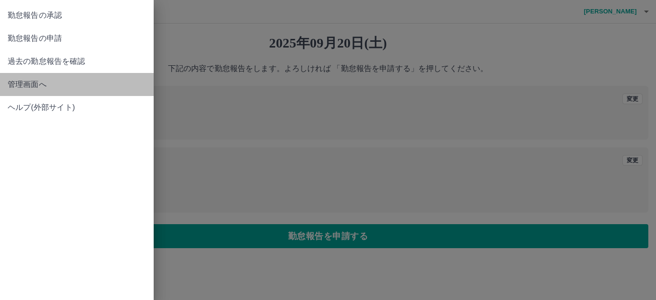
click at [28, 82] on span "管理画面へ" at bounding box center [77, 85] width 138 height 12
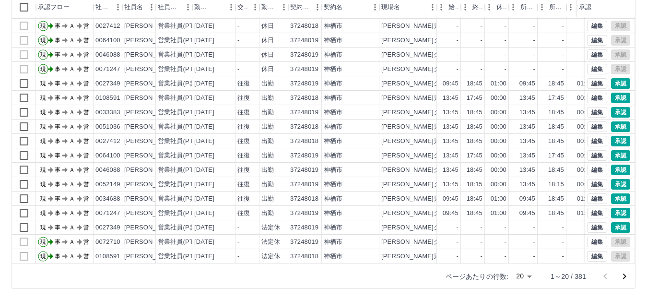
scroll to position [106, 0]
click at [623, 272] on icon "次のページへ" at bounding box center [625, 276] width 12 height 12
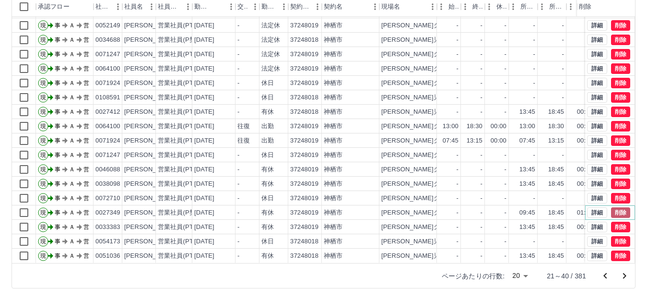
click at [613, 207] on button "削除" at bounding box center [620, 212] width 19 height 11
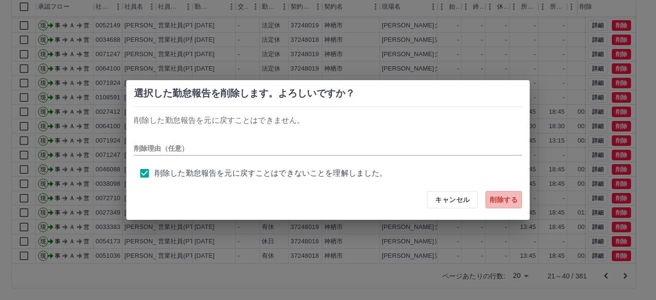
click at [511, 201] on button "削除する" at bounding box center [503, 199] width 36 height 17
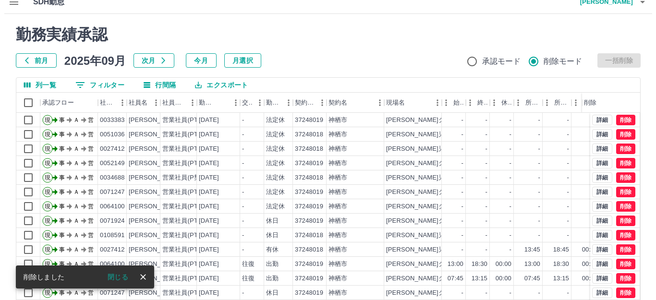
scroll to position [0, 0]
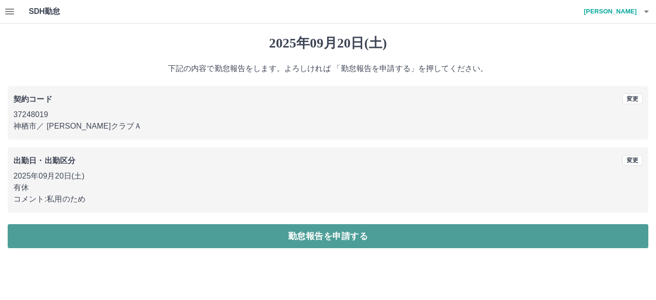
click at [328, 245] on button "勤怠報告を申請する" at bounding box center [328, 236] width 640 height 24
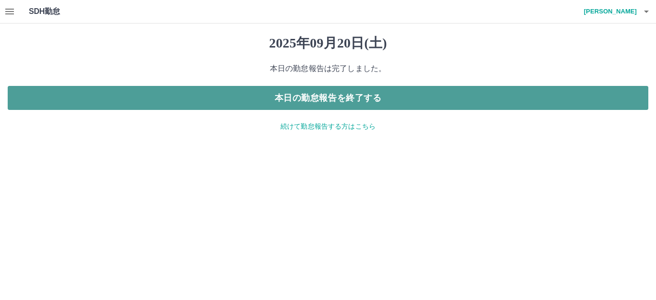
click at [324, 103] on button "本日の勤怠報告を終了する" at bounding box center [328, 98] width 640 height 24
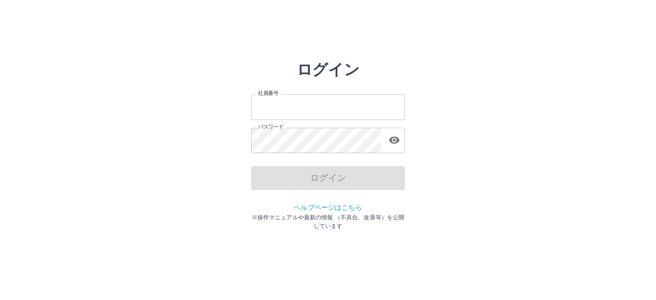
type input "*******"
click at [328, 178] on div "ログイン" at bounding box center [328, 178] width 154 height 24
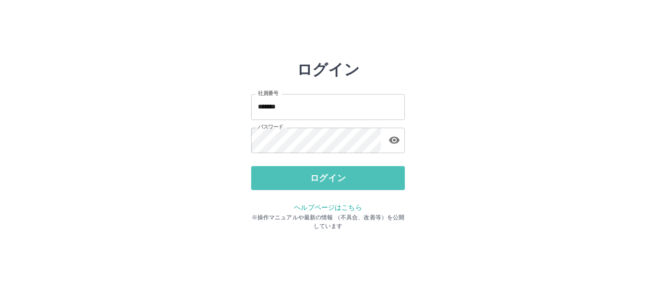
click at [328, 178] on button "ログイン" at bounding box center [328, 178] width 154 height 24
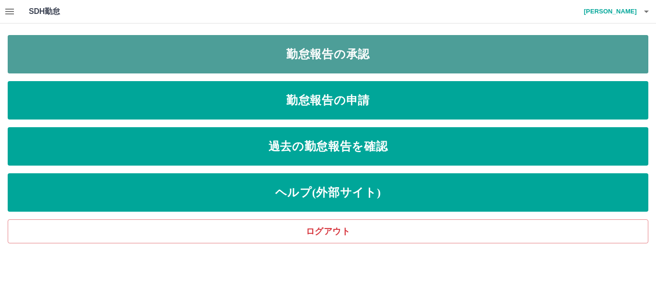
click at [321, 56] on link "勤怠報告の承認" at bounding box center [328, 54] width 640 height 38
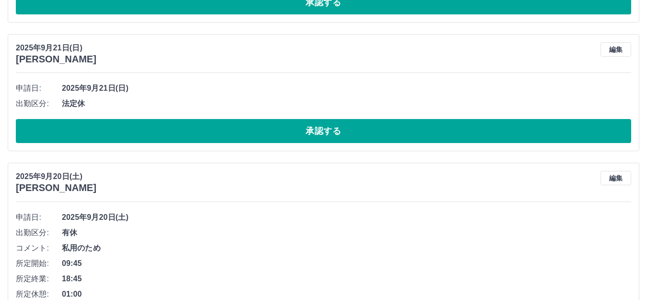
scroll to position [2751, 0]
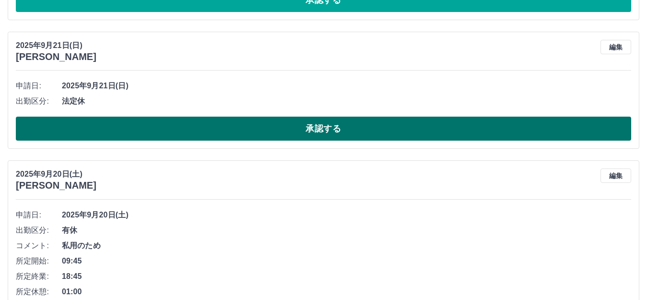
click at [351, 137] on button "承認する" at bounding box center [324, 129] width 616 height 24
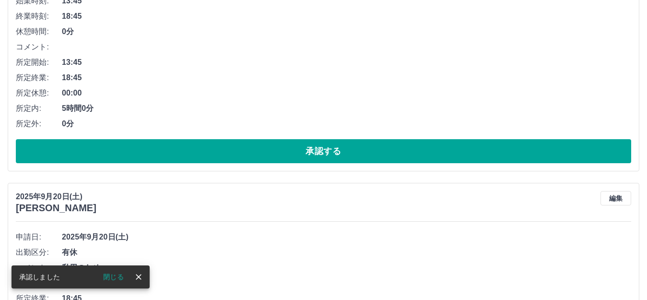
scroll to position [2705, 0]
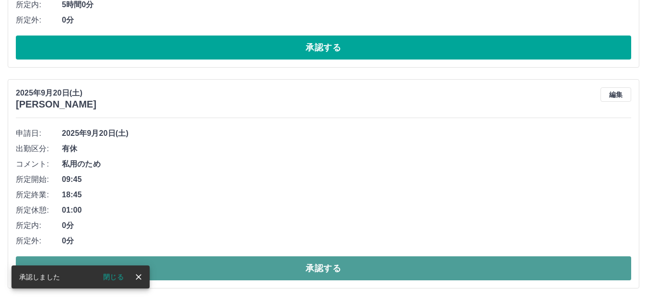
click at [336, 265] on button "承認する" at bounding box center [324, 268] width 616 height 24
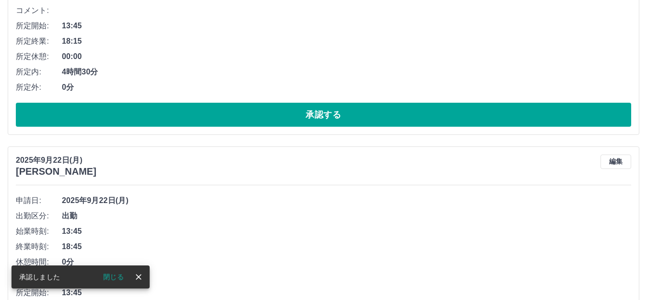
scroll to position [2356, 0]
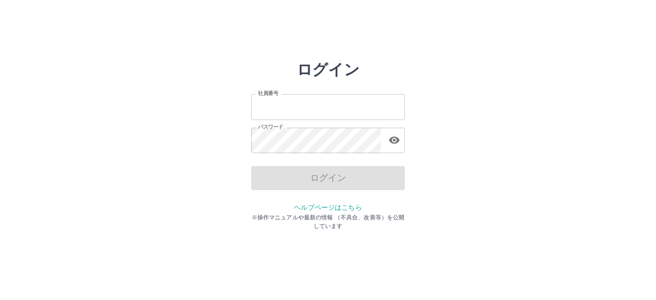
type input "*******"
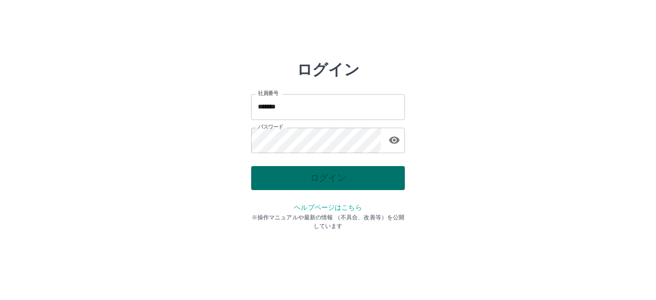
drag, startPoint x: 0, startPoint y: 0, endPoint x: 332, endPoint y: 179, distance: 377.1
click at [332, 179] on div "ログイン" at bounding box center [328, 178] width 154 height 24
click at [332, 179] on button "ログイン" at bounding box center [328, 178] width 154 height 24
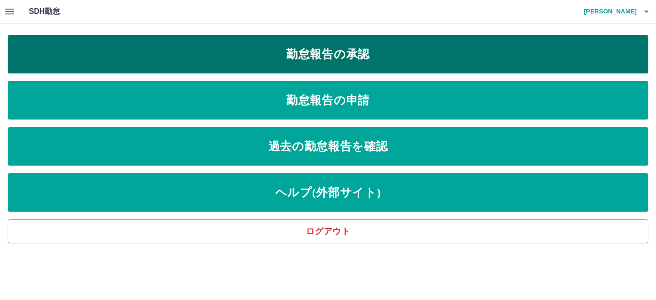
click at [328, 60] on link "勤怠報告の承認" at bounding box center [328, 54] width 640 height 38
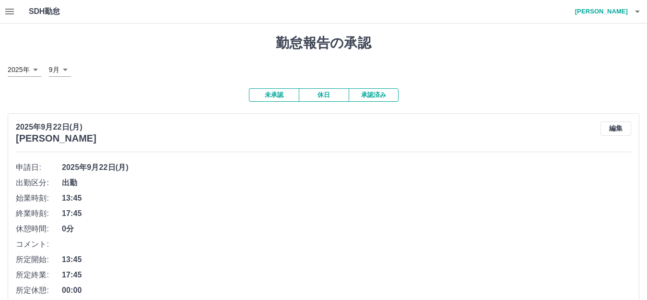
click at [372, 97] on button "承認済み" at bounding box center [374, 94] width 50 height 13
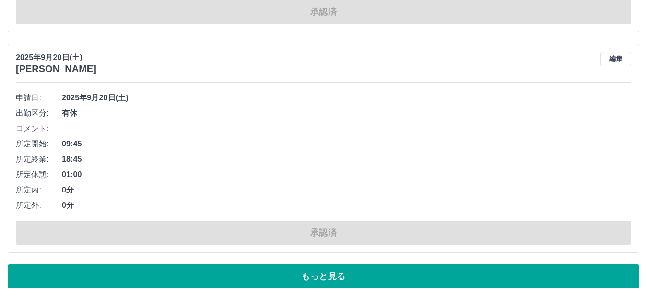
scroll to position [3622, 0]
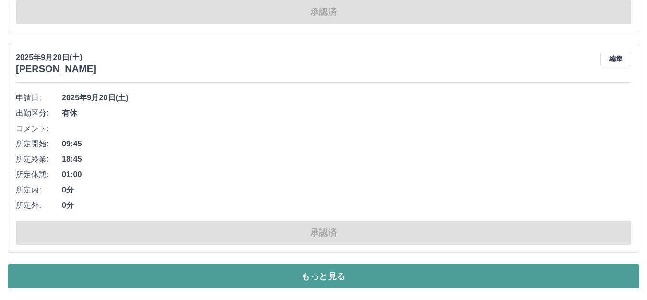
click at [340, 281] on button "もっと見る" at bounding box center [324, 276] width 632 height 24
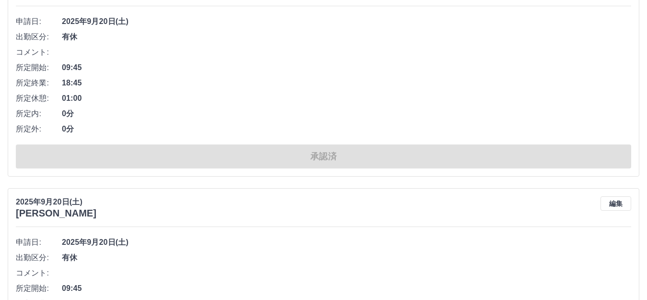
scroll to position [3686, 0]
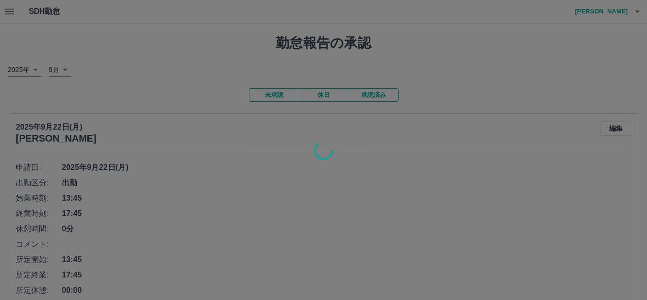
click at [9, 12] on div at bounding box center [323, 150] width 647 height 300
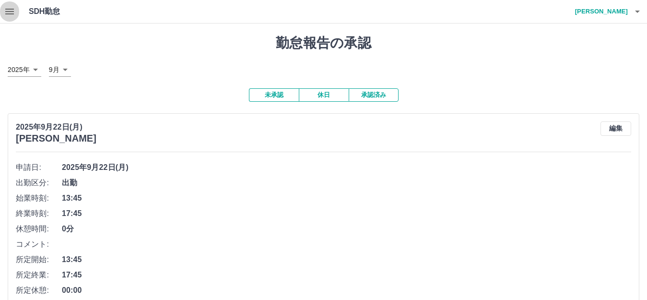
click at [6, 12] on icon "button" at bounding box center [9, 12] width 9 height 6
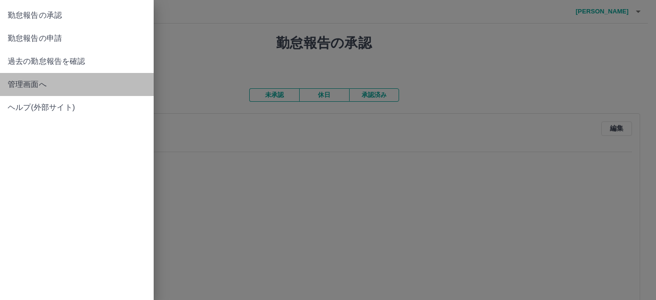
click at [31, 83] on span "管理画面へ" at bounding box center [77, 85] width 138 height 12
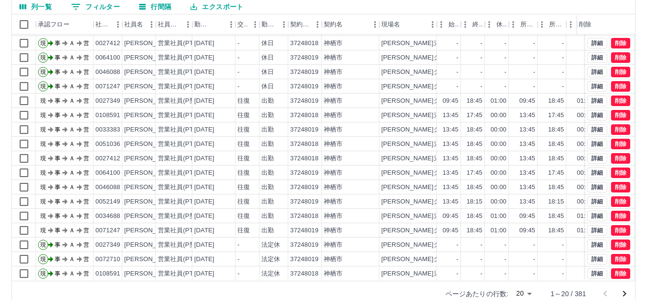
scroll to position [106, 0]
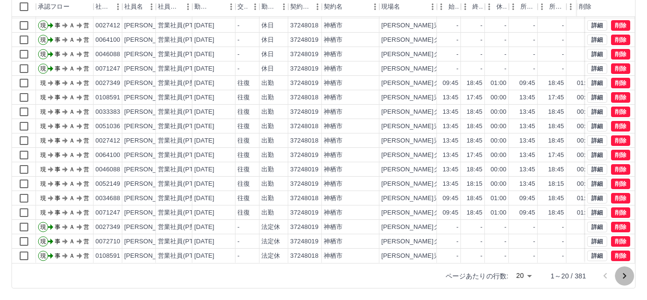
click at [626, 275] on icon "次のページへ" at bounding box center [625, 276] width 12 height 12
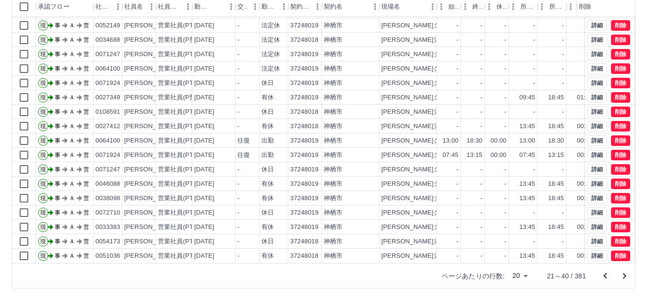
scroll to position [50, 0]
click at [626, 276] on icon "次のページへ" at bounding box center [624, 276] width 3 height 6
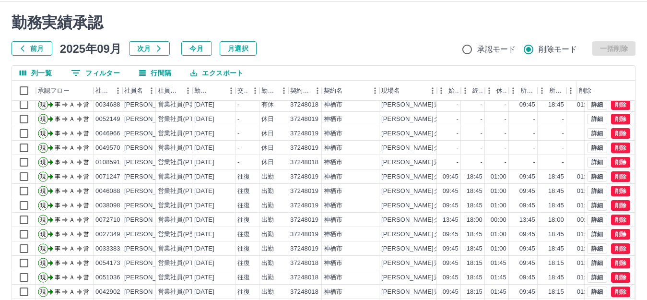
scroll to position [0, 0]
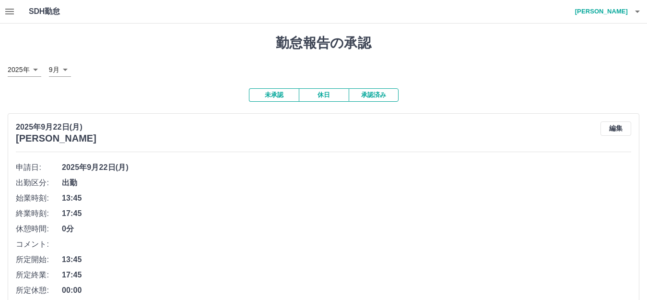
click at [375, 95] on button "承認済み" at bounding box center [374, 94] width 50 height 13
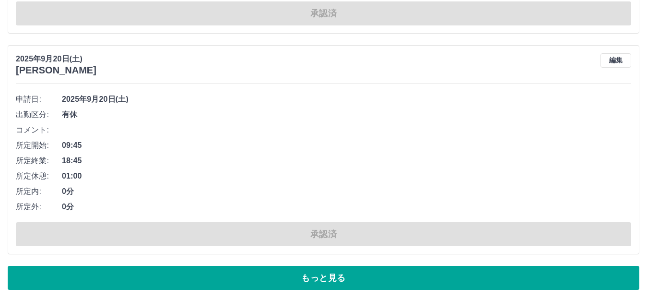
scroll to position [3622, 0]
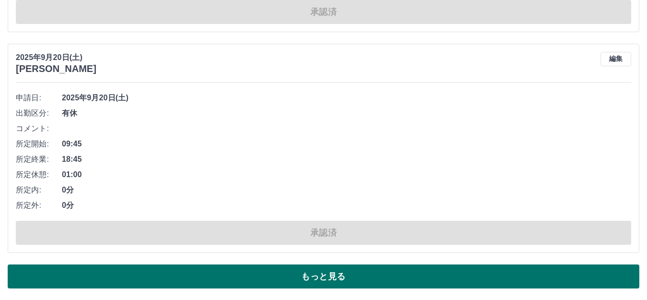
drag, startPoint x: 332, startPoint y: 256, endPoint x: 322, endPoint y: 270, distance: 17.2
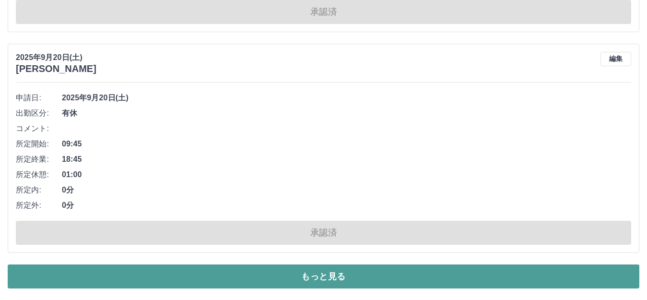
click at [304, 273] on button "もっと見る" at bounding box center [324, 276] width 632 height 24
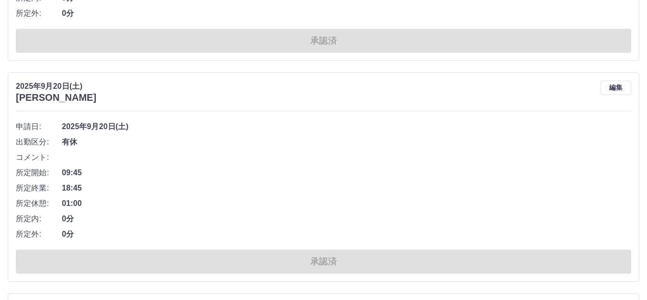
scroll to position [3590, 0]
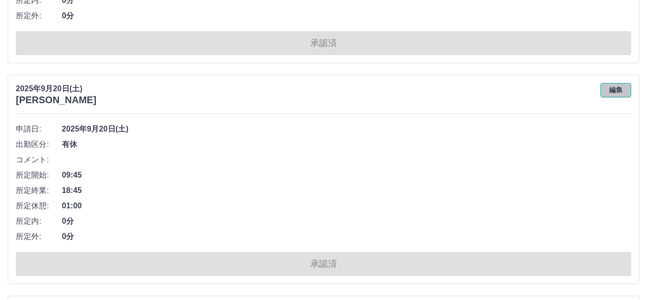
click at [620, 93] on button "編集" at bounding box center [616, 90] width 31 height 14
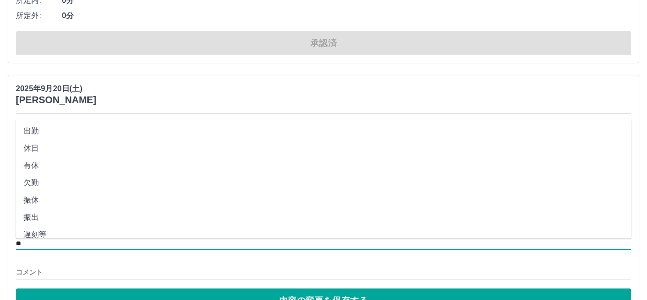
click at [34, 245] on input "**" at bounding box center [324, 244] width 616 height 12
click at [225, 229] on li "遅刻等" at bounding box center [324, 234] width 616 height 17
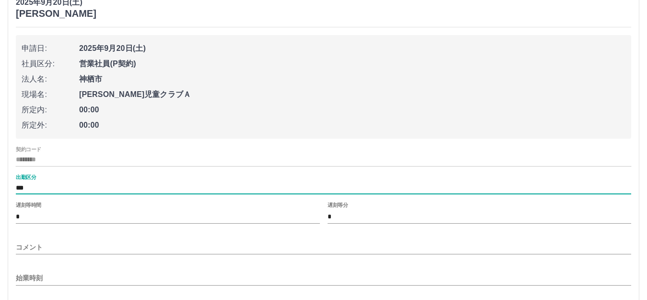
scroll to position [3686, 0]
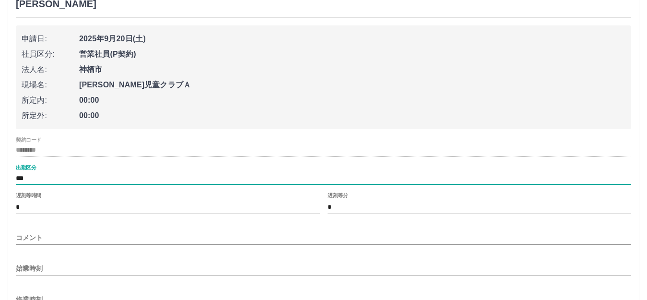
click at [43, 177] on input "***" at bounding box center [324, 178] width 616 height 12
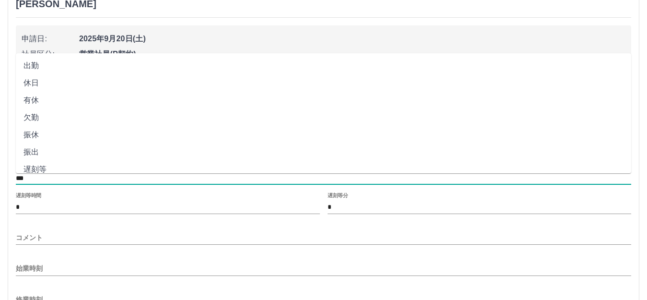
click at [37, 99] on li "有休" at bounding box center [324, 100] width 616 height 17
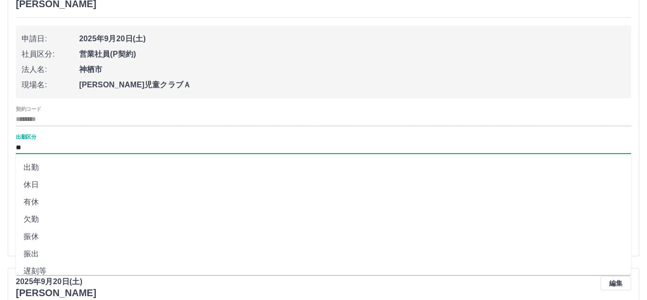
click at [34, 146] on input "**" at bounding box center [324, 148] width 616 height 12
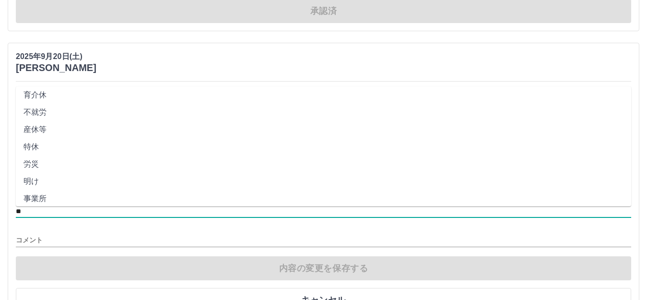
scroll to position [160, 0]
click at [35, 213] on input "**" at bounding box center [324, 211] width 616 height 12
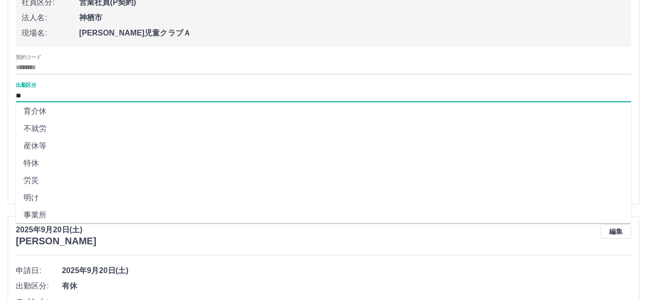
scroll to position [3782, 0]
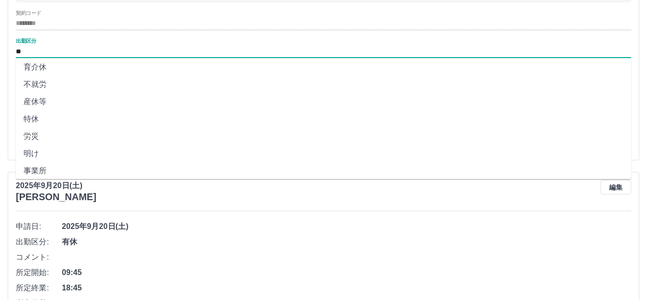
click at [34, 52] on input "**" at bounding box center [324, 52] width 616 height 12
click at [27, 52] on input "**" at bounding box center [324, 52] width 616 height 12
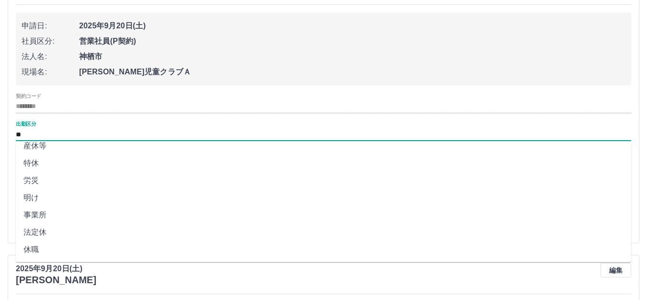
scroll to position [3700, 0]
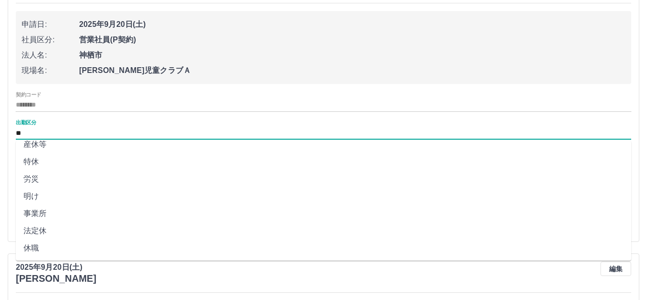
click at [120, 170] on li "特休" at bounding box center [324, 161] width 616 height 17
type input "**"
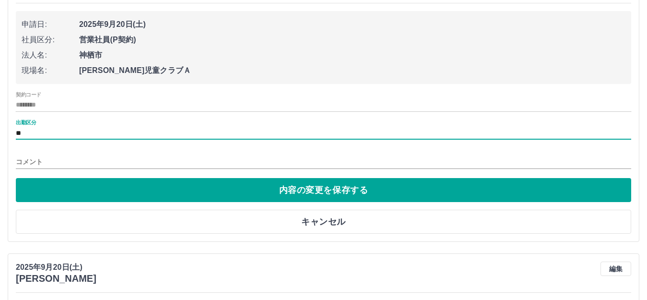
click at [41, 164] on input "コメント" at bounding box center [324, 162] width 616 height 14
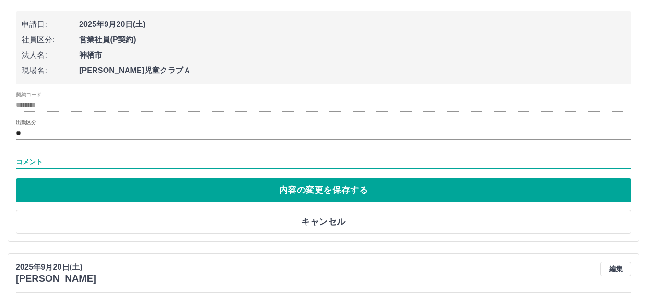
type input "*****"
click at [255, 120] on div "契約コード ******** 出勤区分 ** コメント *****" at bounding box center [324, 131] width 616 height 79
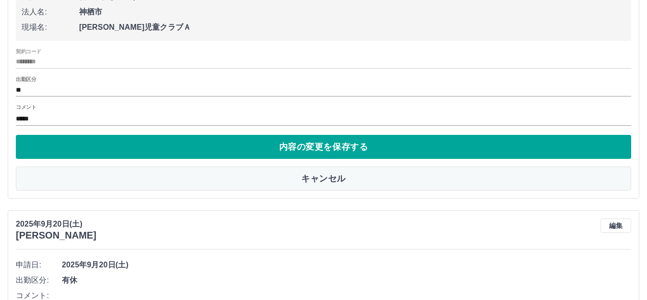
scroll to position [3732, 0]
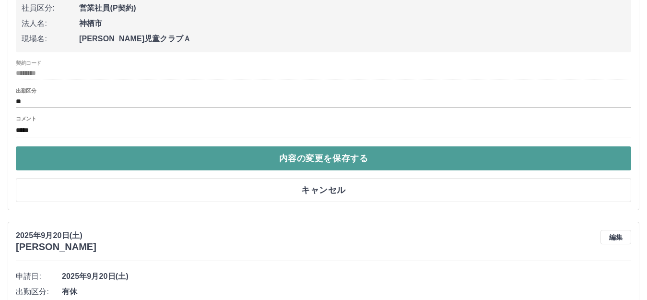
click at [324, 166] on button "内容の変更を保存する" at bounding box center [324, 158] width 616 height 24
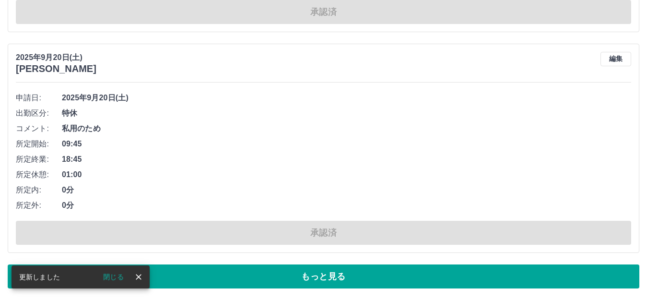
scroll to position [3622, 0]
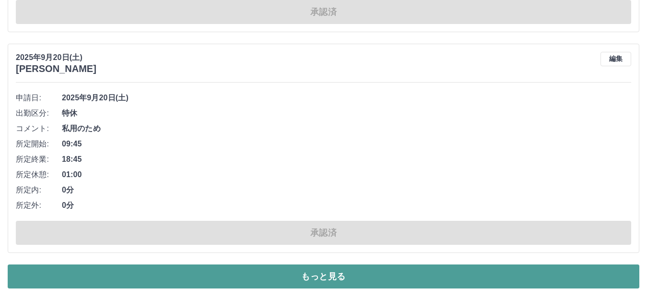
click at [328, 277] on button "もっと見る" at bounding box center [324, 276] width 632 height 24
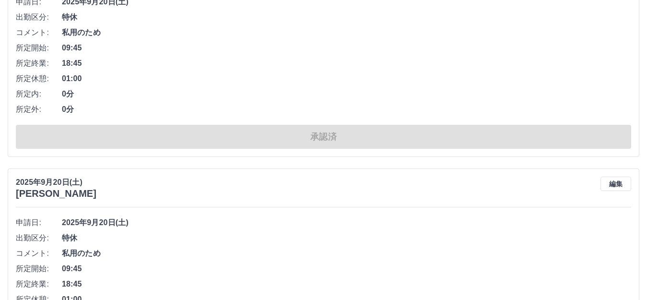
scroll to position [3718, 0]
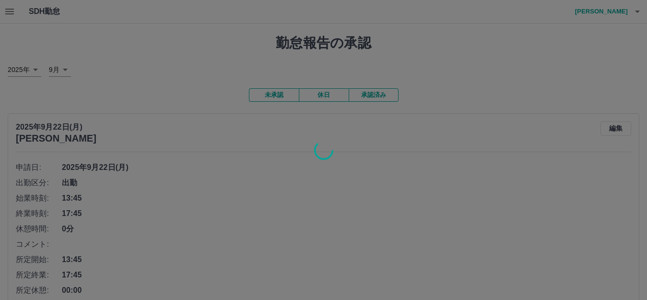
click at [8, 7] on div at bounding box center [323, 150] width 647 height 300
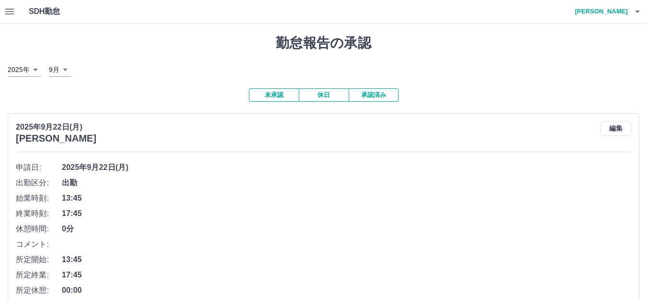
click at [11, 12] on icon "button" at bounding box center [10, 12] width 12 height 12
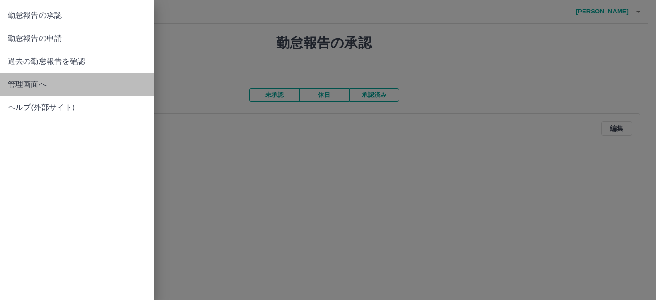
click at [22, 80] on span "管理画面へ" at bounding box center [77, 85] width 138 height 12
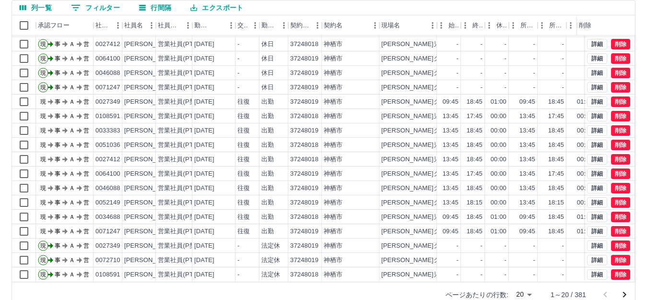
scroll to position [106, 0]
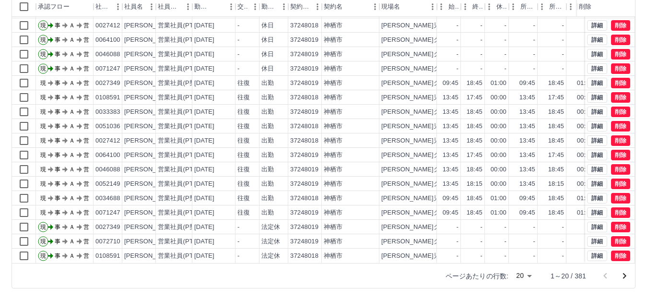
click at [627, 277] on icon "次のページへ" at bounding box center [625, 276] width 12 height 12
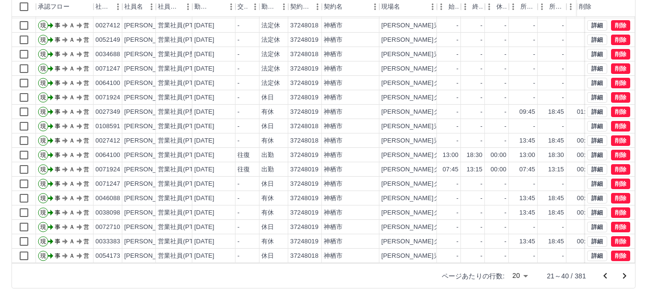
scroll to position [50, 0]
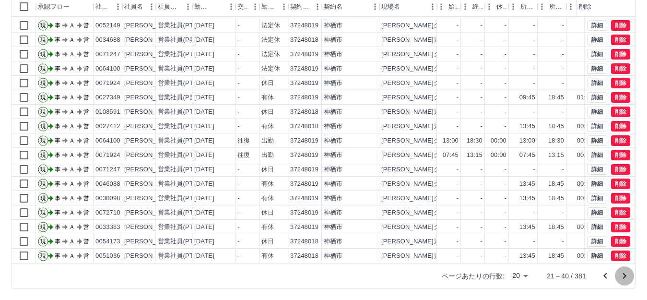
click at [624, 274] on icon "次のページへ" at bounding box center [624, 276] width 3 height 6
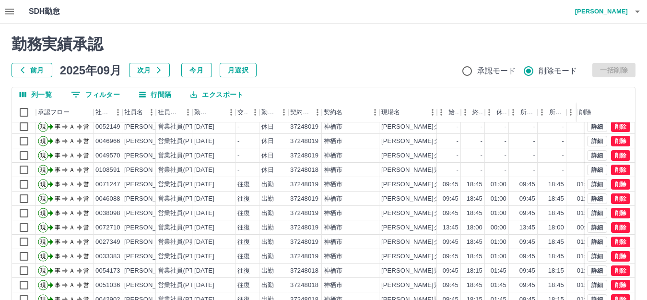
scroll to position [0, 0]
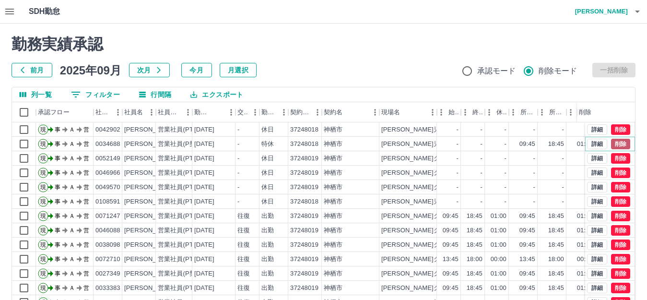
click at [616, 143] on button "削除" at bounding box center [620, 144] width 19 height 11
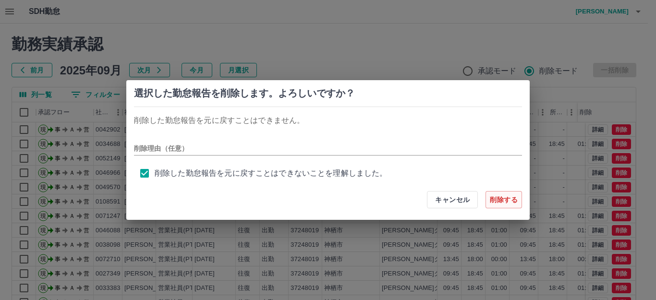
click at [504, 200] on button "削除する" at bounding box center [503, 199] width 36 height 17
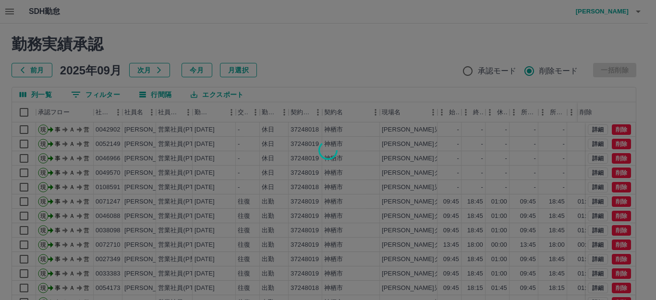
click at [507, 197] on div "キャンセル 削除する" at bounding box center [474, 199] width 95 height 17
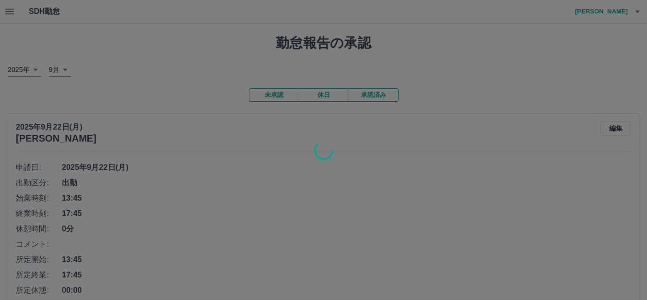
click at [382, 94] on div at bounding box center [323, 150] width 647 height 300
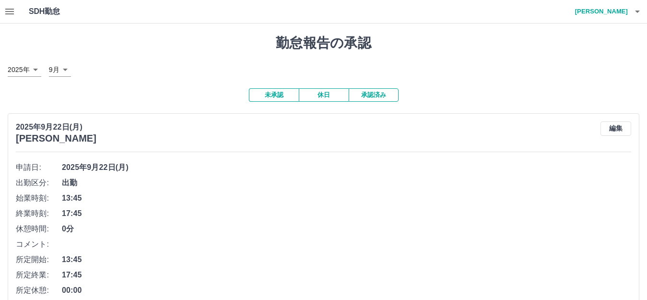
click at [380, 97] on button "承認済み" at bounding box center [374, 94] width 50 height 13
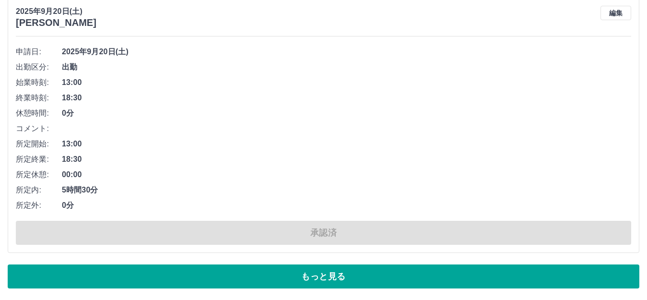
scroll to position [3889, 0]
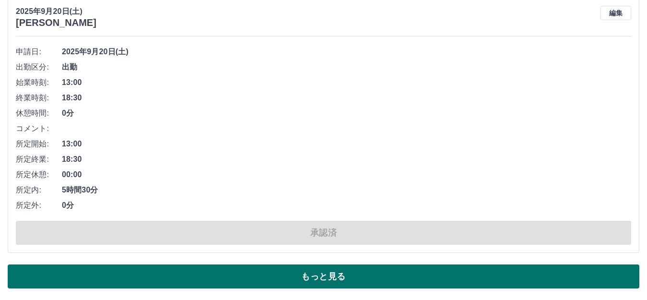
click at [290, 281] on button "もっと見る" at bounding box center [324, 276] width 632 height 24
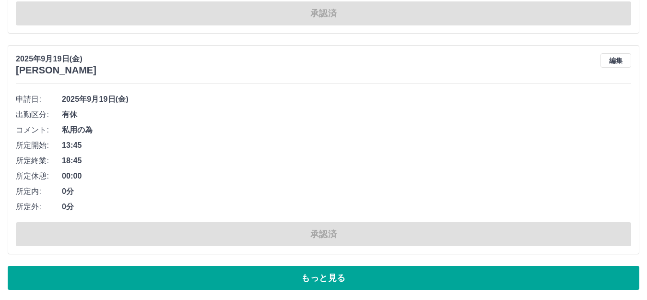
scroll to position [9504, 0]
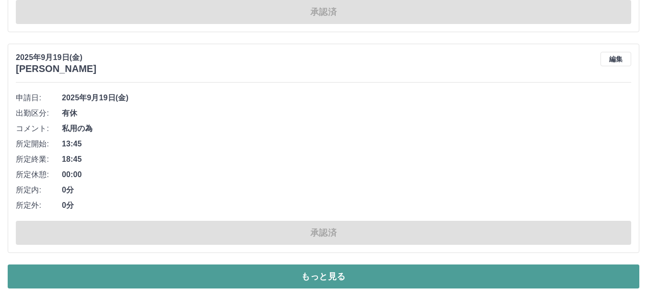
click at [333, 264] on button "もっと見る" at bounding box center [324, 276] width 632 height 24
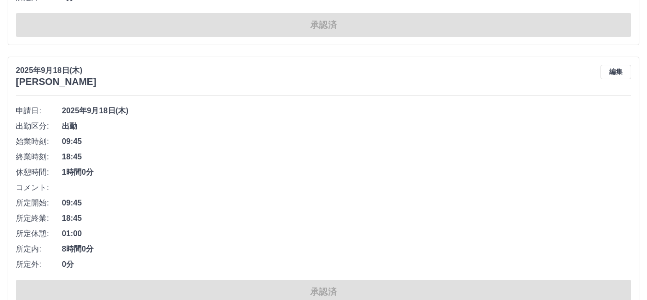
scroll to position [13088, 0]
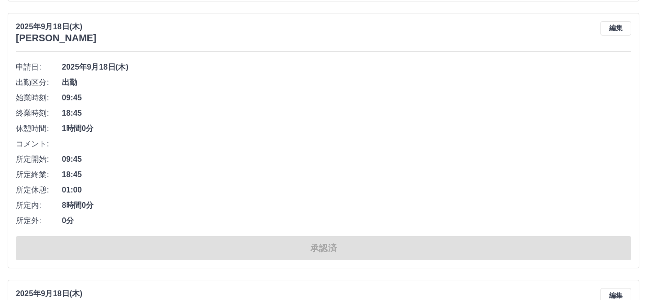
drag, startPoint x: 77, startPoint y: 20, endPoint x: 83, endPoint y: 49, distance: 29.3
click at [82, 43] on div "[DATE] [PERSON_NAME] 編集 申請日: [DATE] 出勤区分: 出勤 始業時刻: 09:45 終業時刻: 18:45 休憩時間: 1時間0…" at bounding box center [324, 140] width 632 height 255
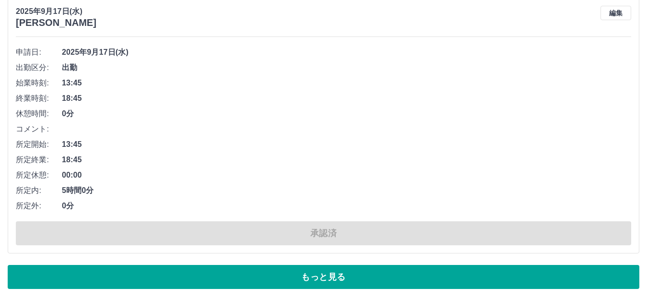
scroll to position [15719, 0]
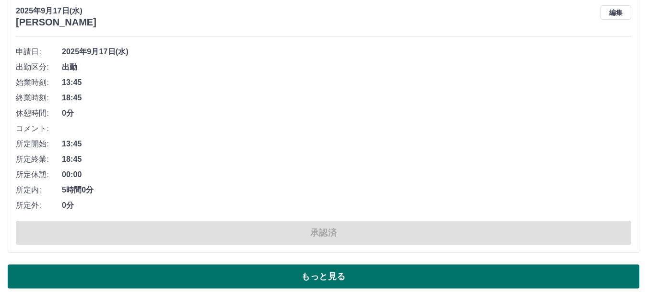
click at [316, 280] on button "もっと見る" at bounding box center [324, 276] width 632 height 24
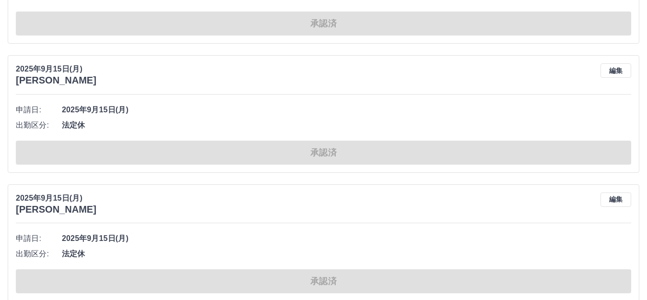
scroll to position [21472, 0]
